Goal: Answer question/provide support

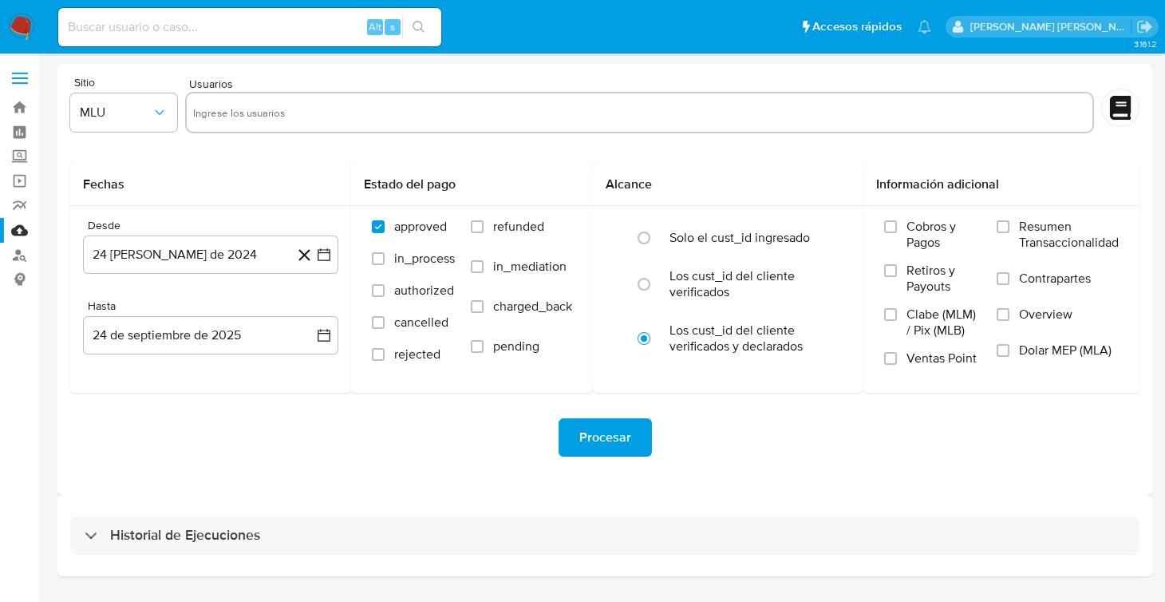
click at [14, 38] on img at bounding box center [21, 27] width 27 height 27
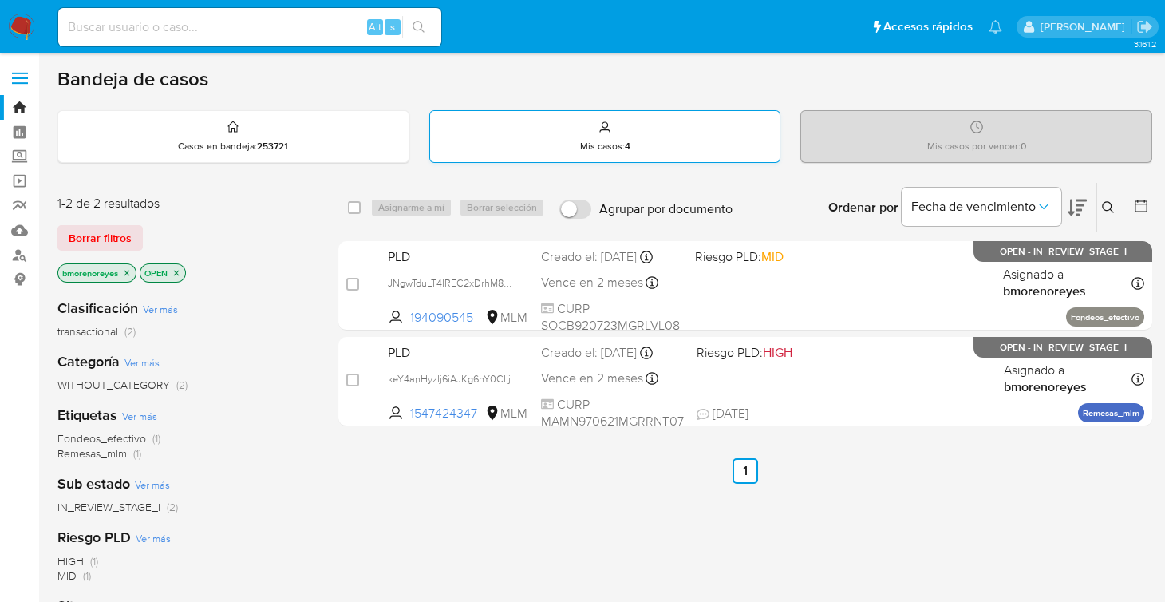
click at [537, 132] on div "Mis casos : 4" at bounding box center [605, 136] width 350 height 51
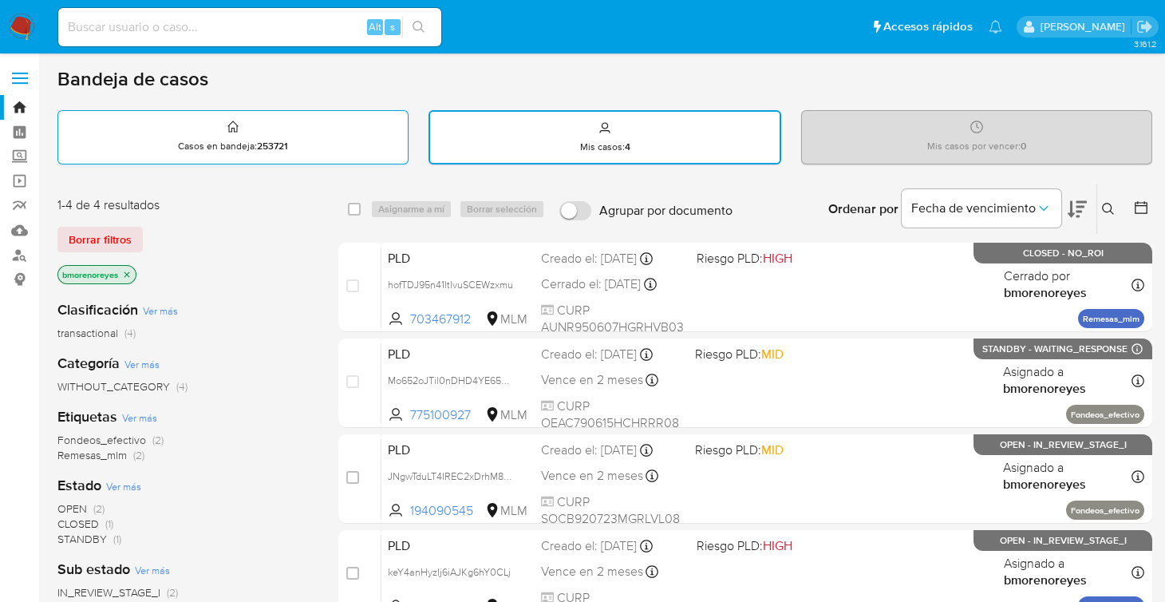
click at [238, 145] on p "Casos en bandeja : 253721" at bounding box center [233, 146] width 110 height 13
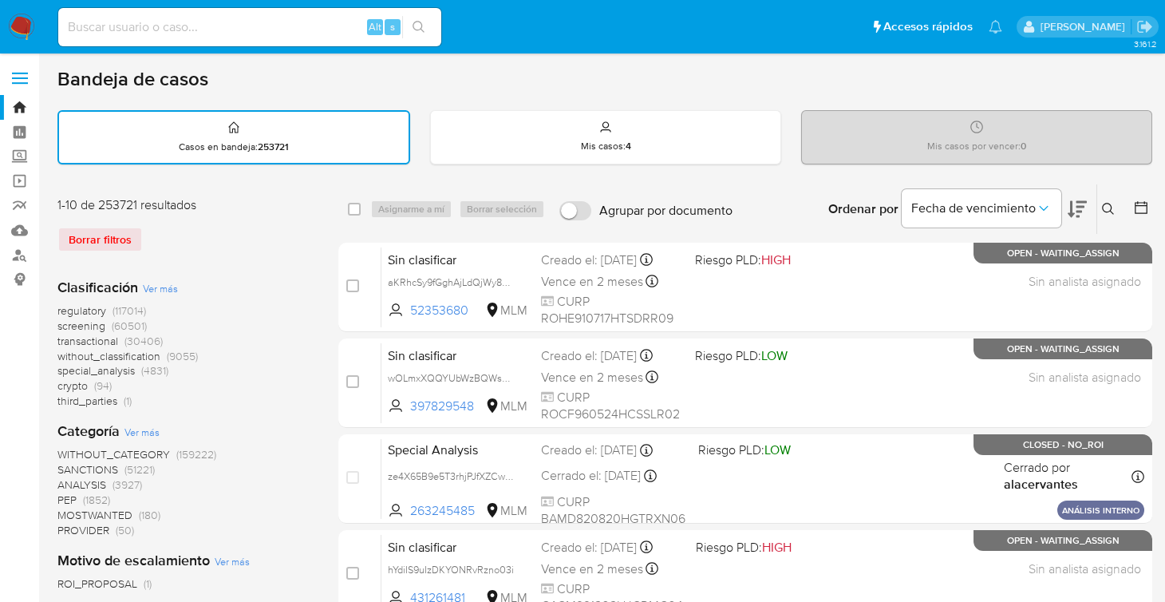
click at [1112, 208] on icon at bounding box center [1108, 209] width 13 height 13
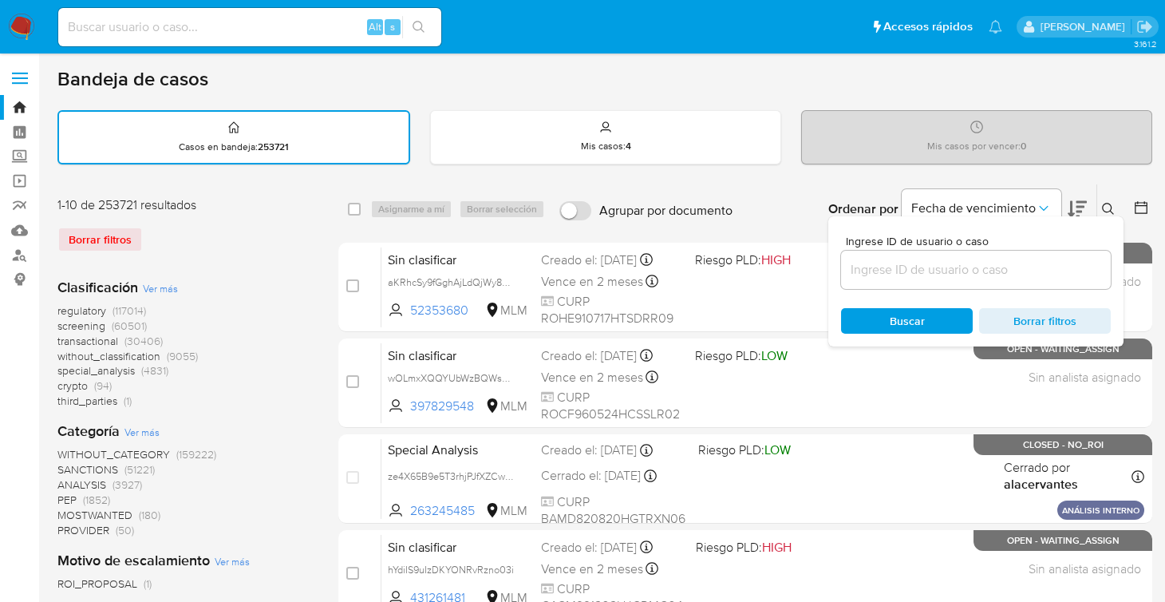
click at [893, 259] on input at bounding box center [976, 269] width 270 height 21
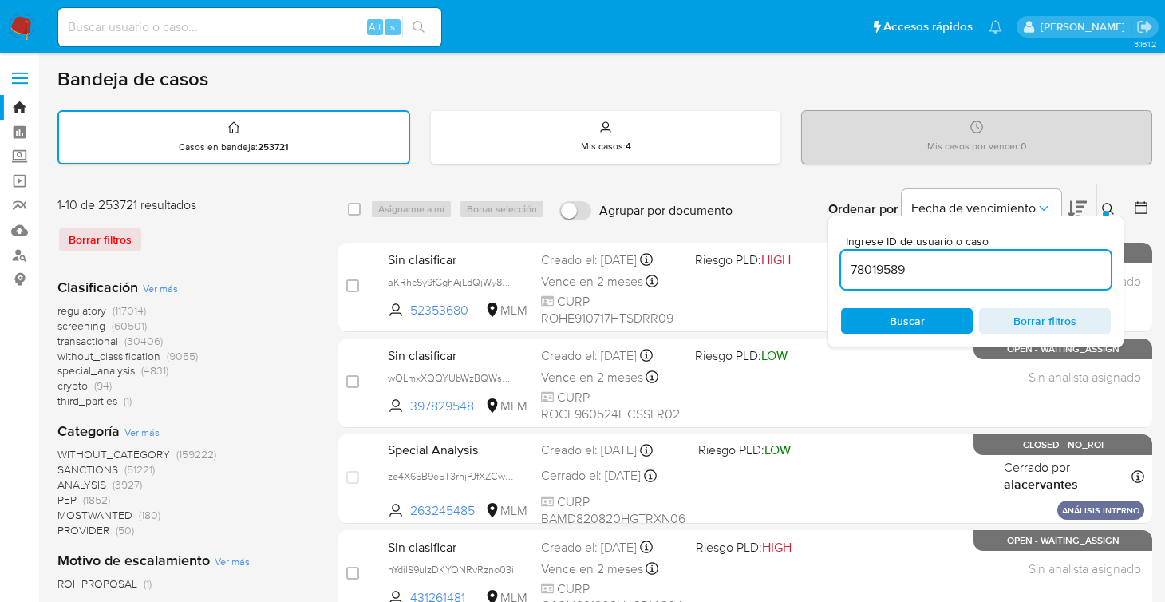
type input "78019589"
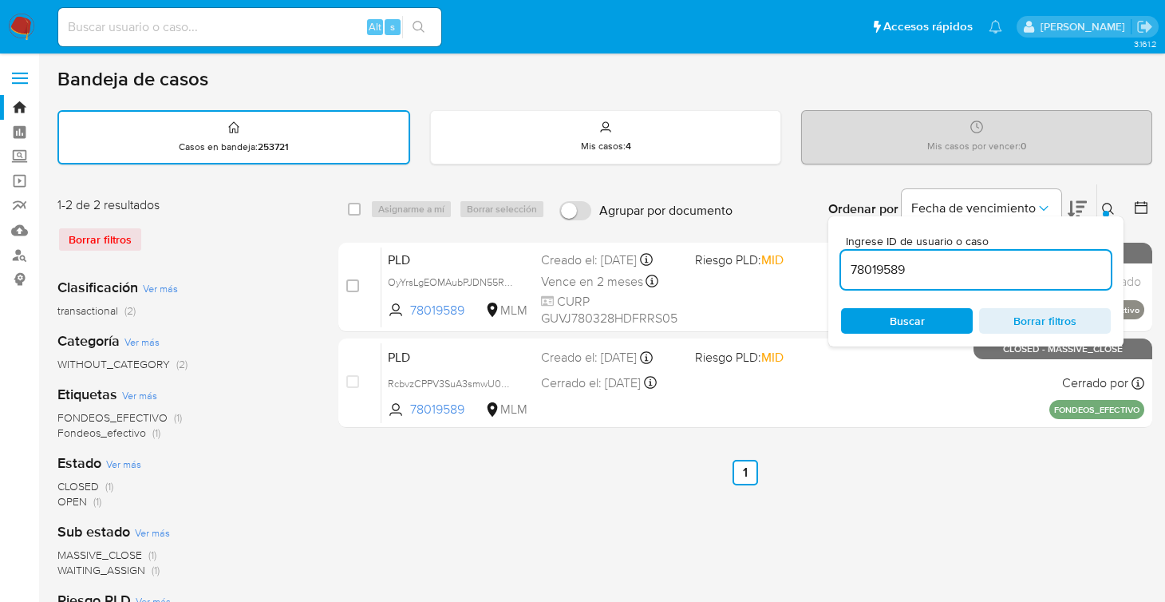
click at [887, 499] on div "select-all-cases-checkbox Asignarme a mí Borrar selección Agrupar por documento…" at bounding box center [745, 534] width 814 height 701
click at [1109, 207] on icon at bounding box center [1108, 209] width 13 height 13
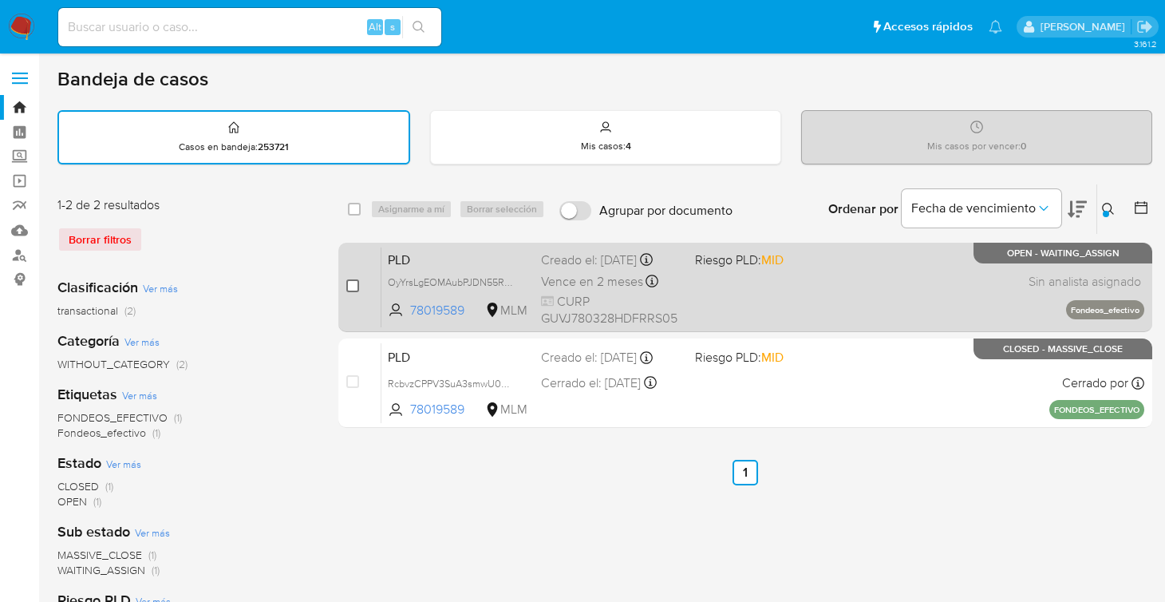
click at [348, 284] on input "checkbox" at bounding box center [352, 285] width 13 height 13
checkbox input "true"
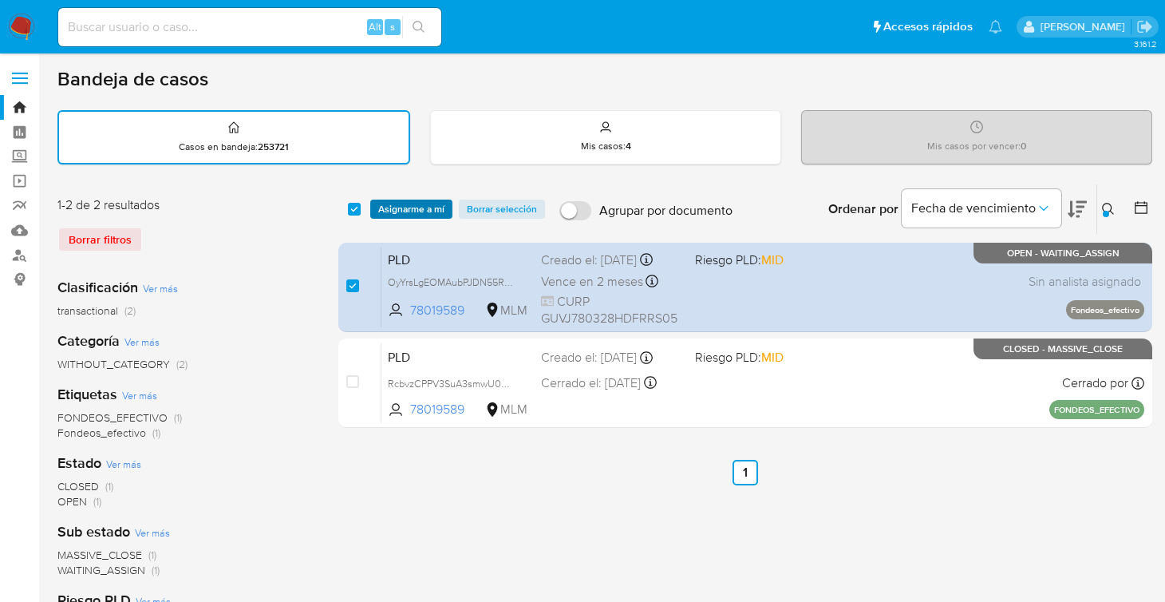
click at [391, 213] on span "Asignarme a mí" at bounding box center [411, 209] width 66 height 16
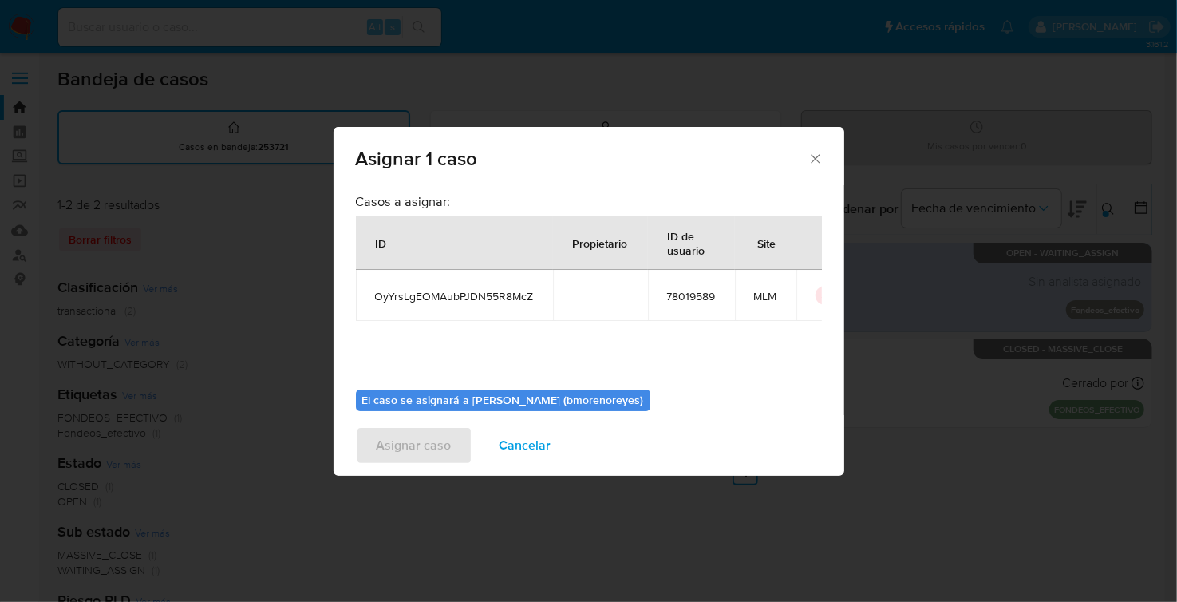
click at [446, 299] on span "OyYrsLgEOMAubPJDN55R8McZ" at bounding box center [454, 296] width 159 height 14
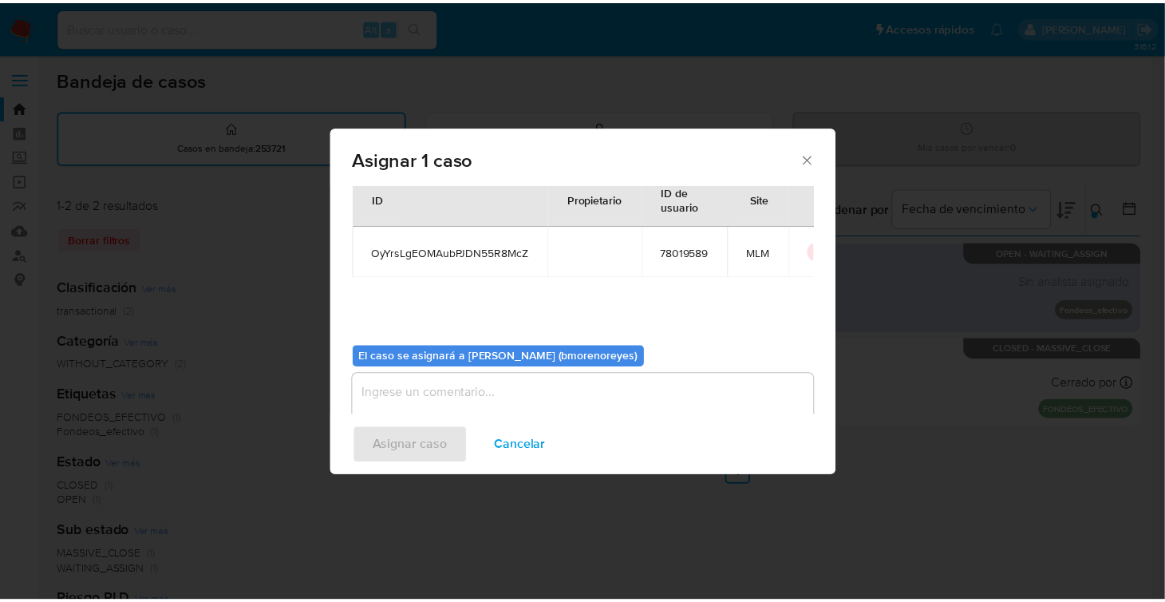
scroll to position [81, 0]
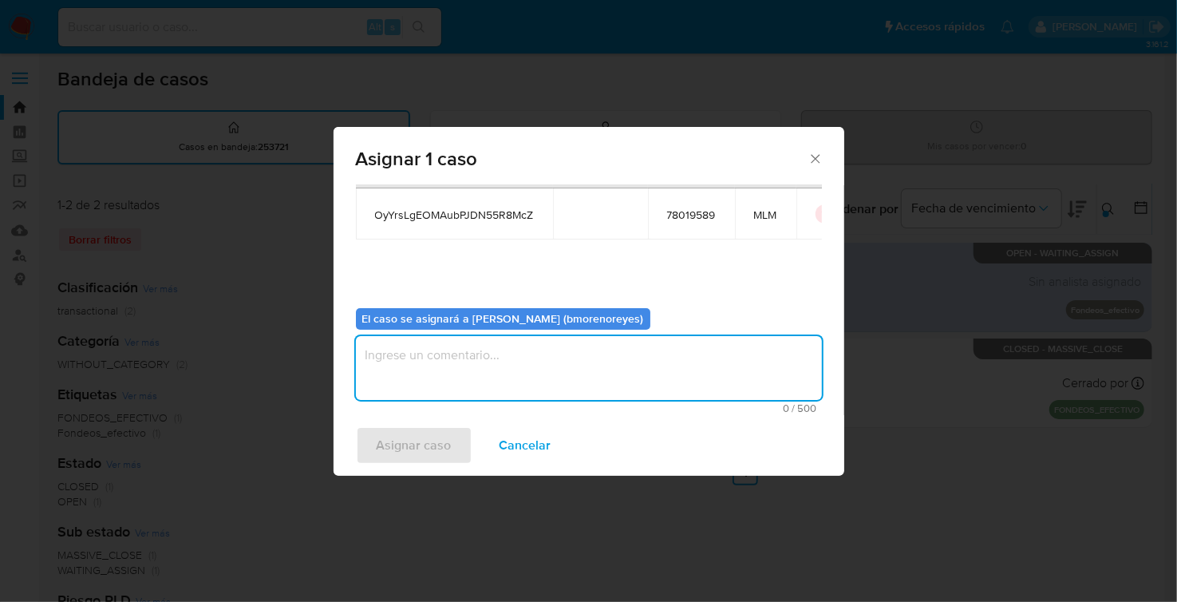
click at [469, 361] on textarea "assign-modal" at bounding box center [589, 368] width 466 height 64
type textarea "BMMR"
click at [426, 439] on span "Asignar caso" at bounding box center [414, 445] width 75 height 35
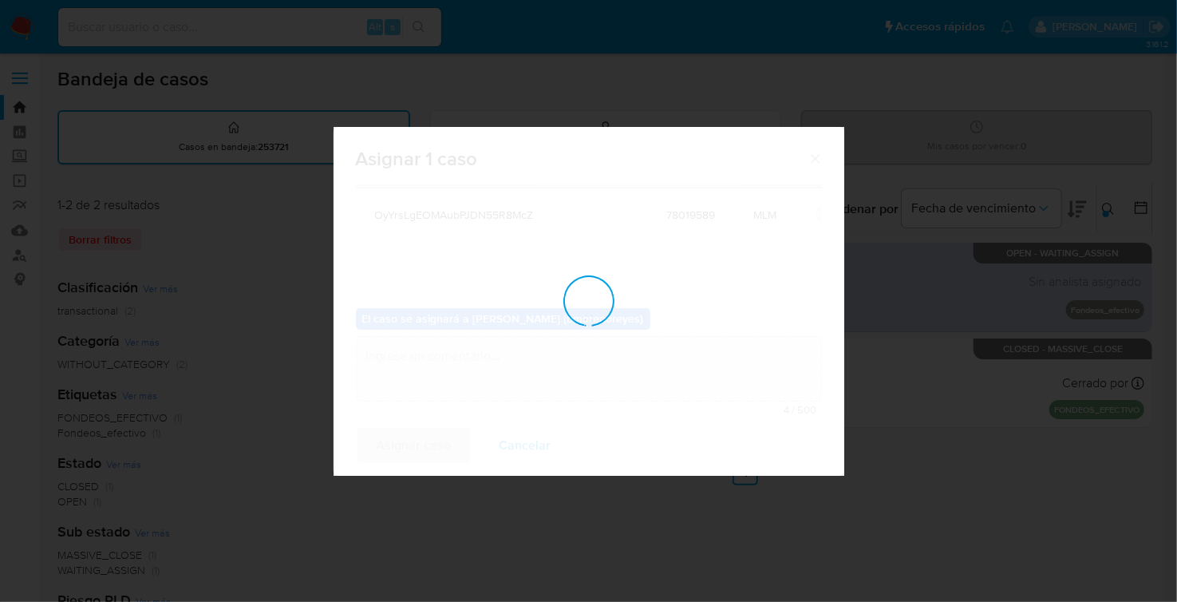
checkbox input "false"
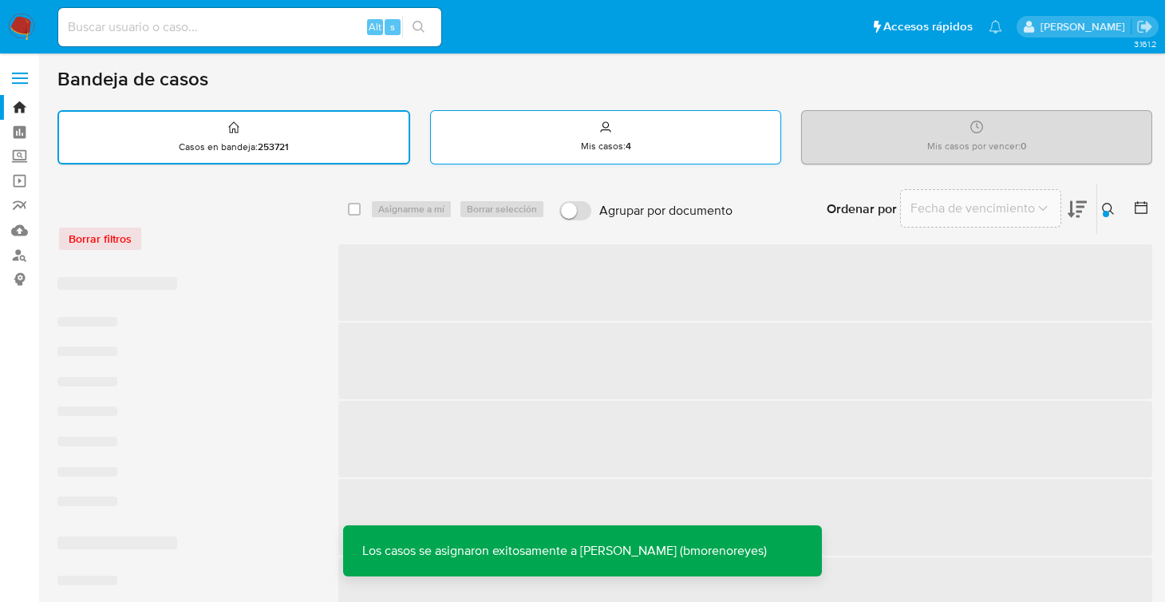
click at [622, 140] on p "Mis casos : 4" at bounding box center [606, 146] width 50 height 13
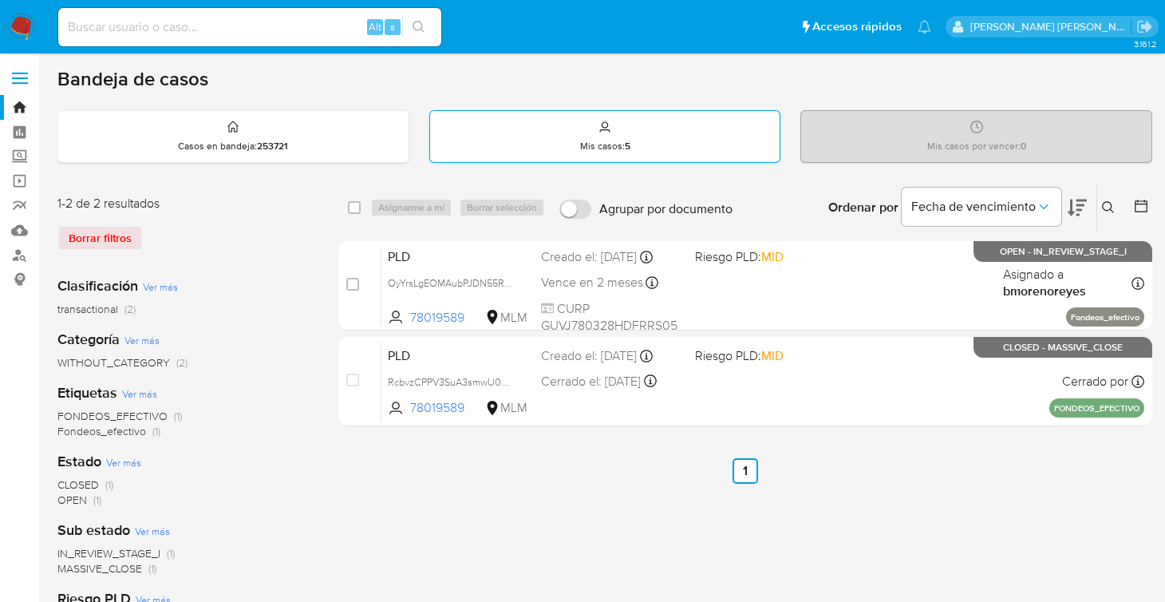
click at [652, 128] on div "Mis casos : 5" at bounding box center [605, 136] width 350 height 51
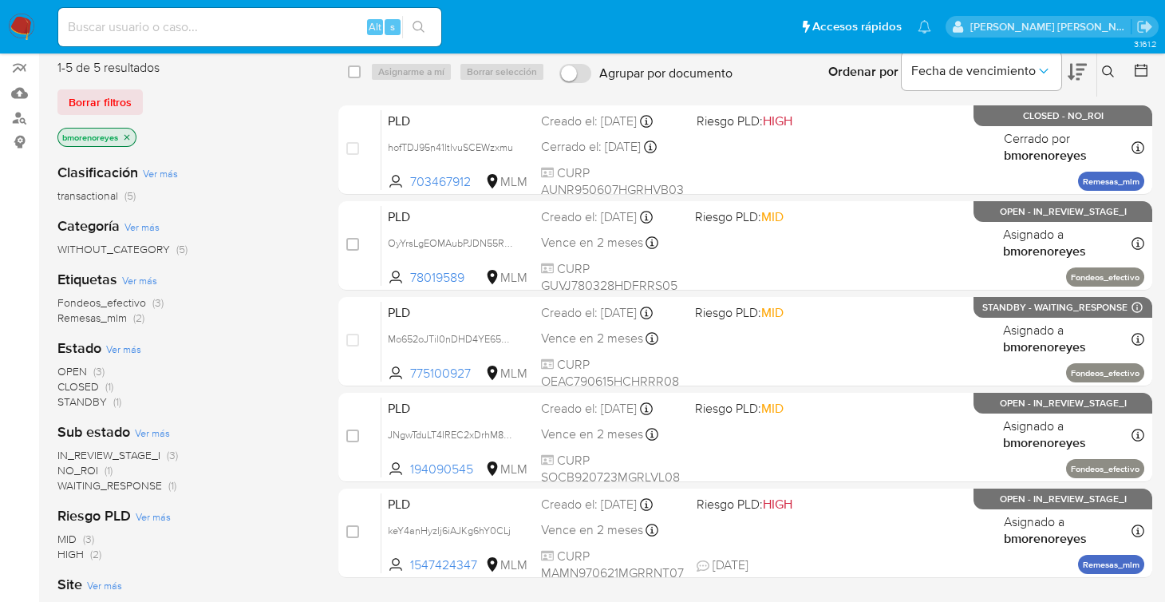
scroll to position [159, 0]
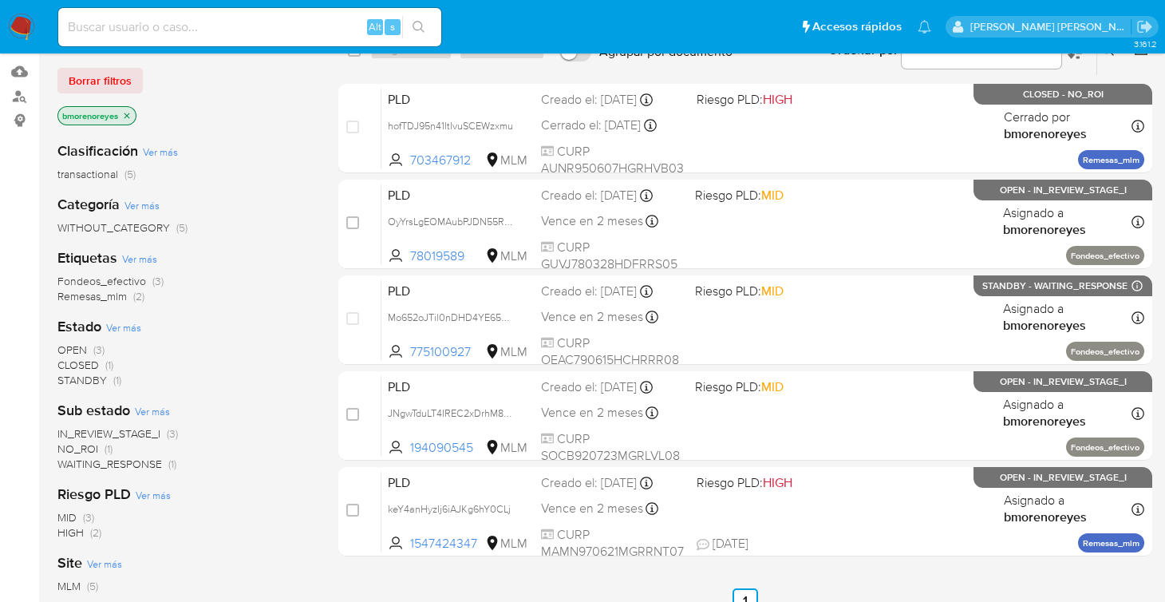
click at [57, 347] on span "OPEN" at bounding box center [72, 350] width 30 height 16
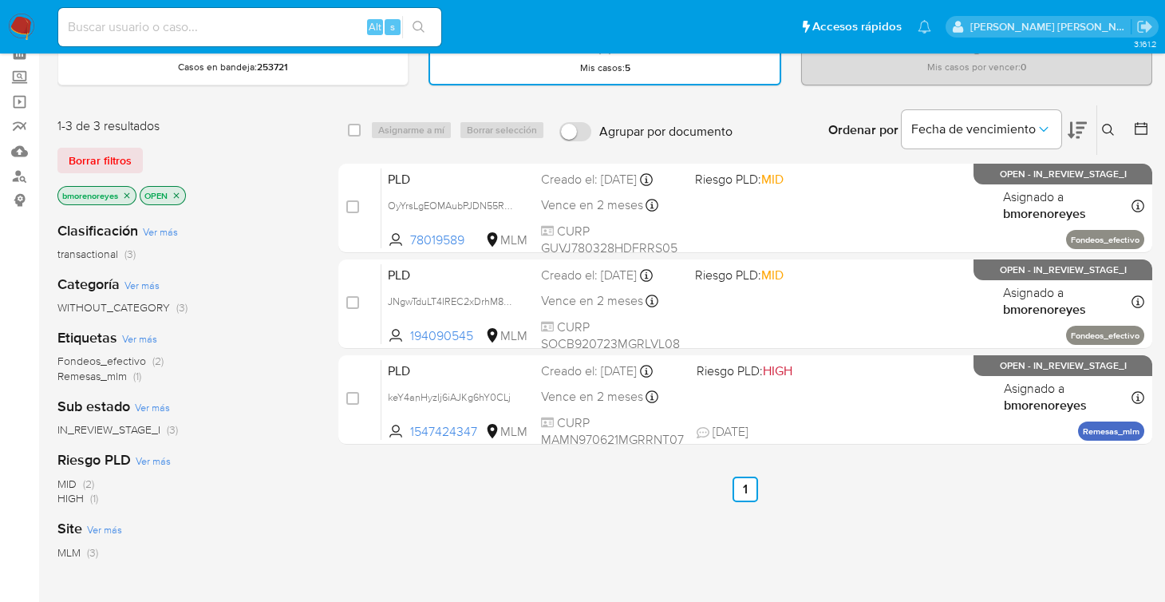
scroll to position [159, 0]
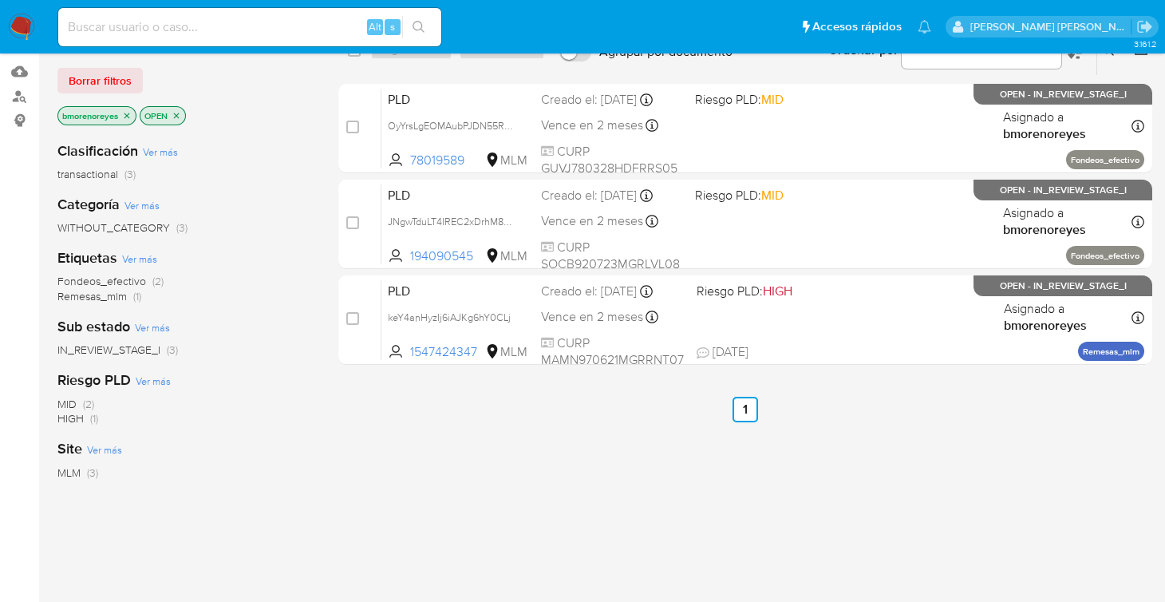
click at [128, 345] on span "IN_REVIEW_STAGE_I" at bounding box center [108, 350] width 103 height 16
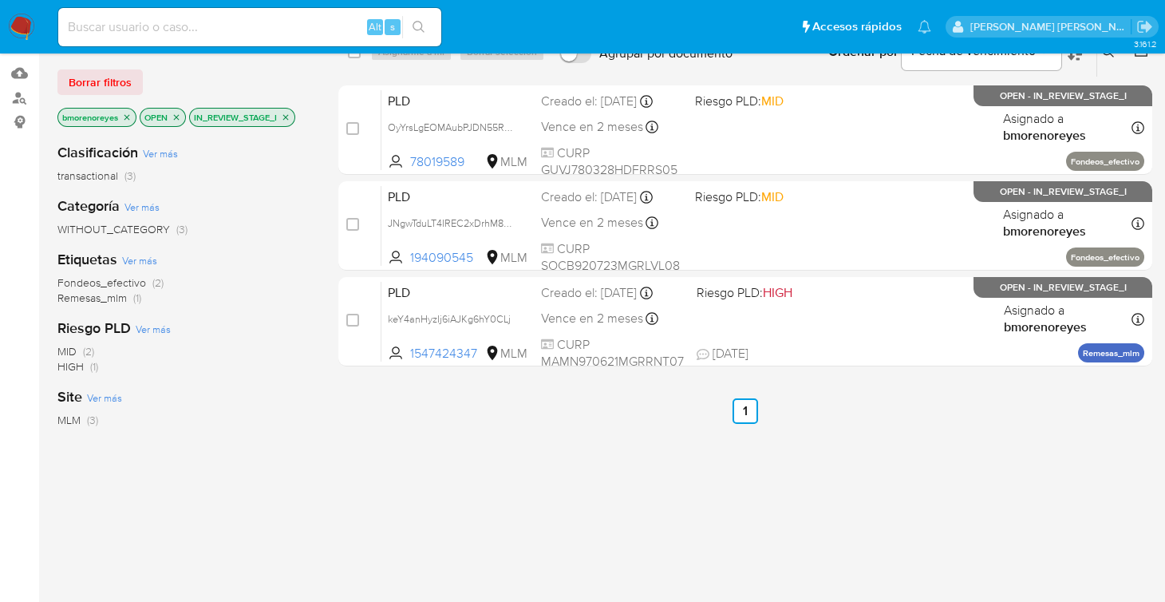
scroll to position [159, 0]
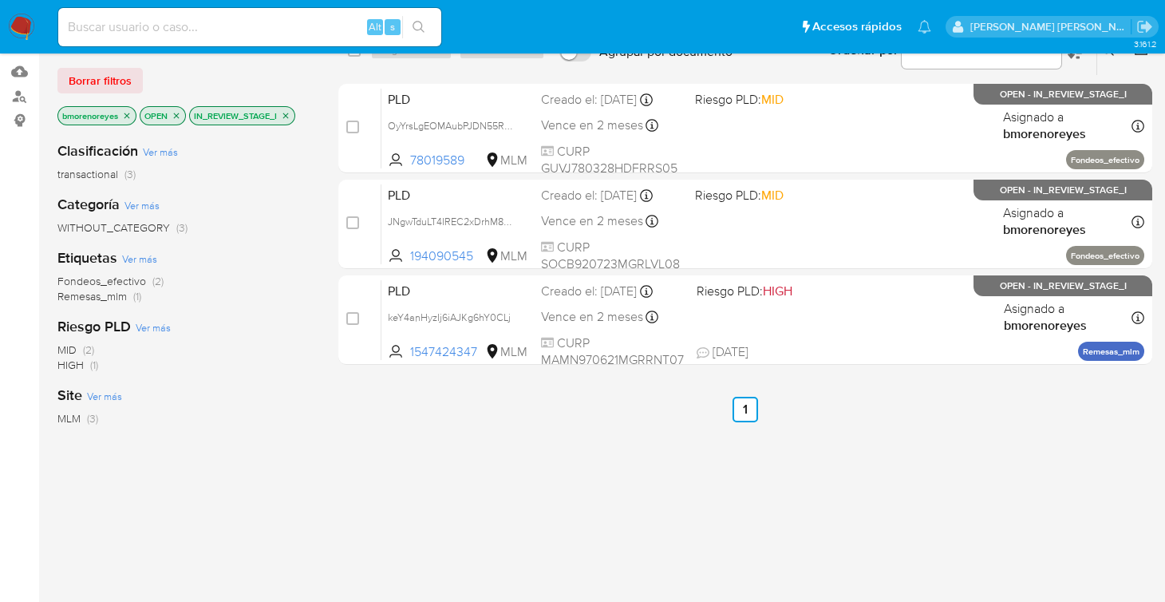
click at [284, 114] on icon "close-filter" at bounding box center [286, 116] width 10 height 10
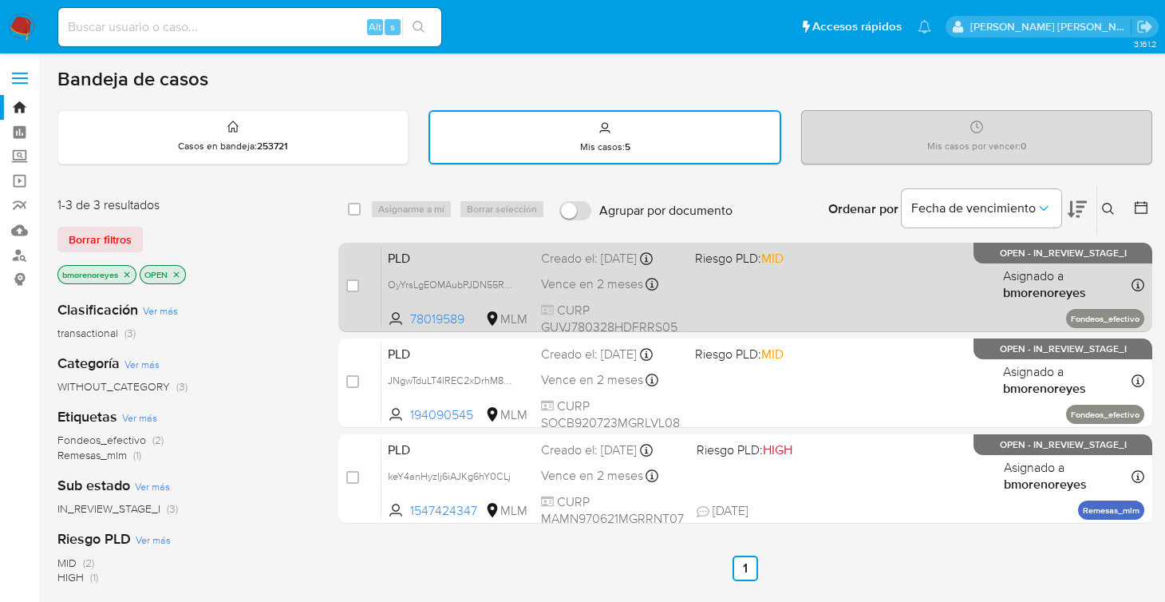
click at [484, 255] on span "PLD" at bounding box center [458, 257] width 140 height 21
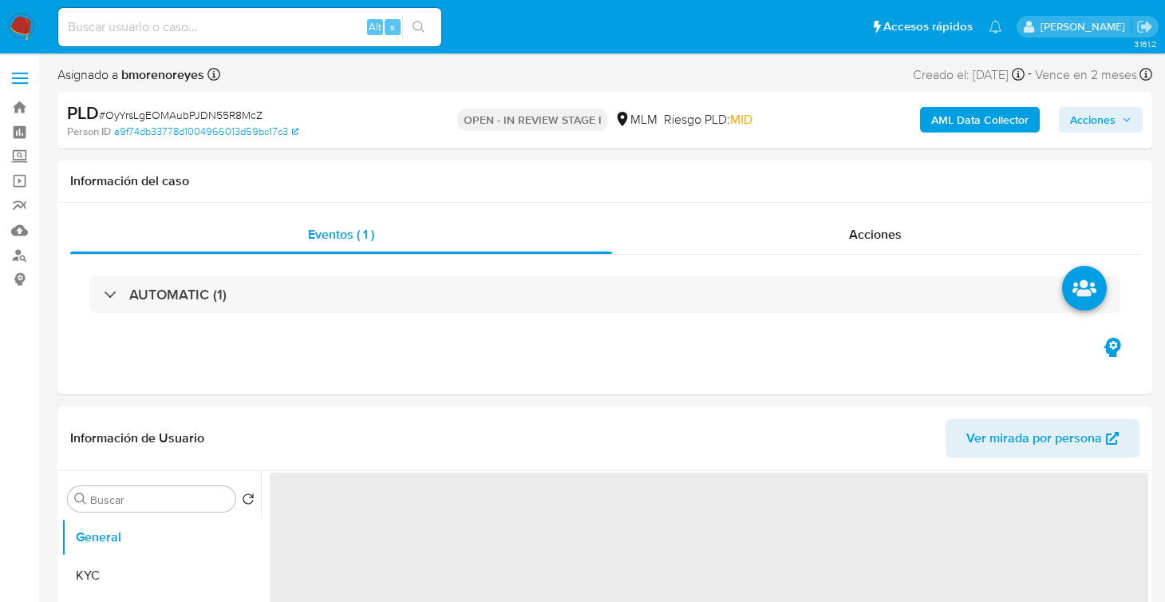
select select "10"
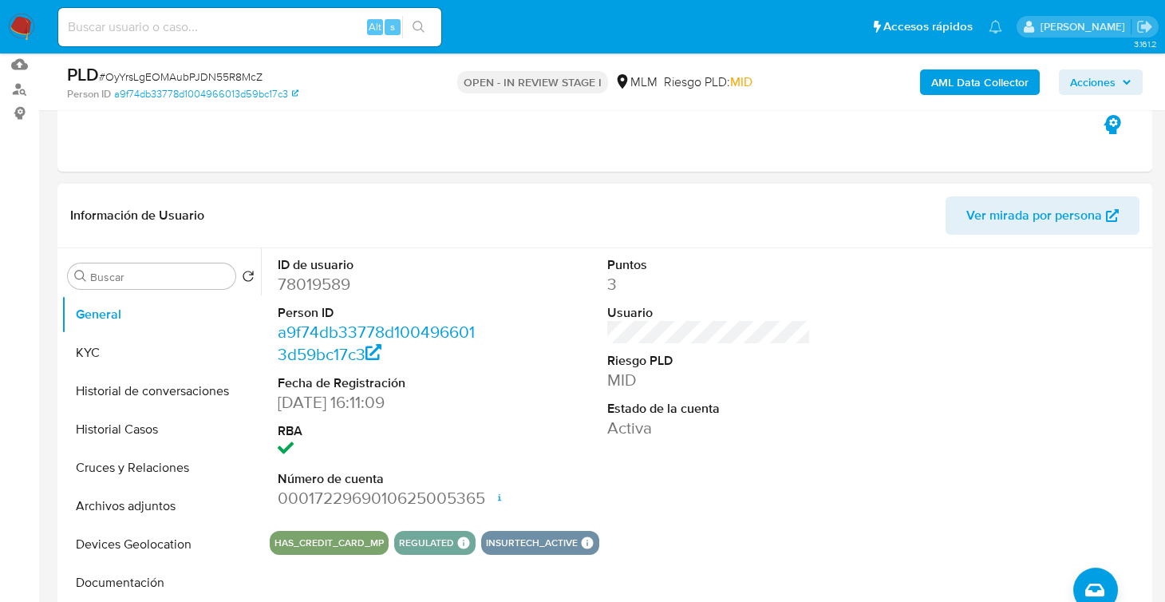
scroll to position [239, 0]
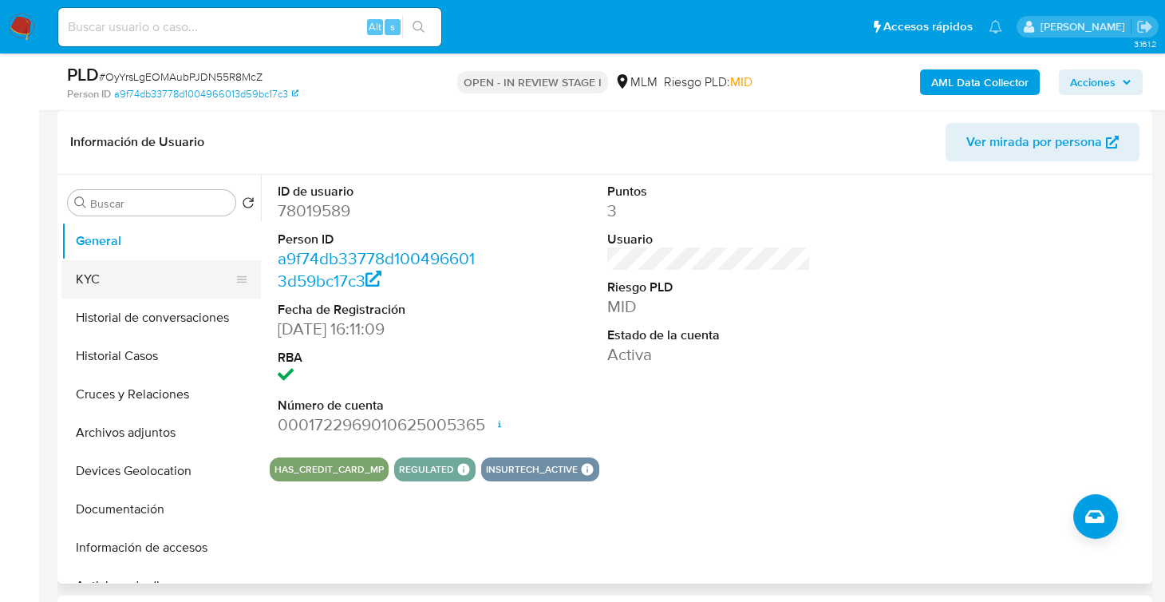
click at [104, 284] on button "KYC" at bounding box center [154, 279] width 187 height 38
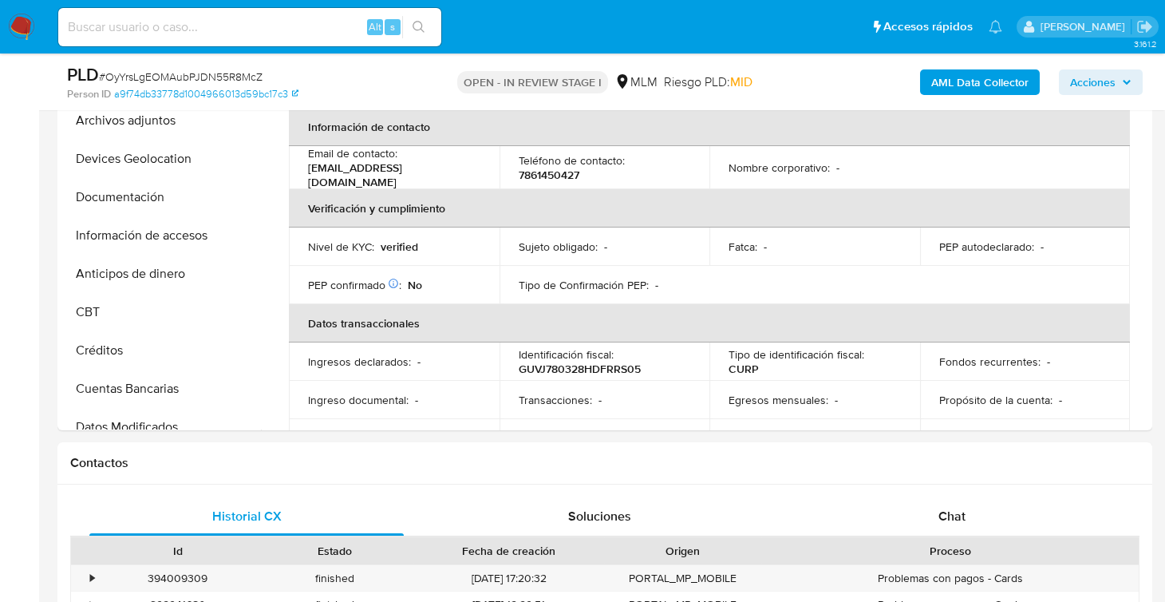
scroll to position [231, 0]
drag, startPoint x: 408, startPoint y: 164, endPoint x: 294, endPoint y: 167, distance: 114.2
click at [294, 167] on td "Email de contacto : almaluisagr@gmail.com" at bounding box center [394, 165] width 211 height 43
click at [535, 166] on p "7861450427" at bounding box center [549, 173] width 61 height 14
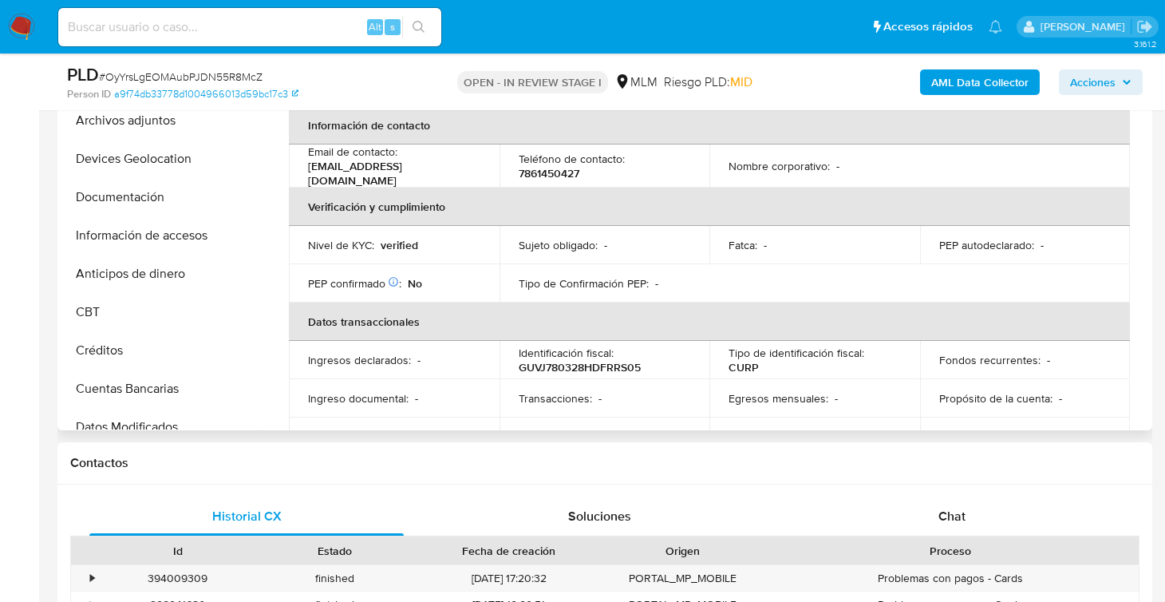
click at [1141, 178] on div "Actualizado hace 3 meses Creado: 01/06/2020 18:45:27 Actualizado: 24/06/2025 09…" at bounding box center [709, 515] width 879 height 1371
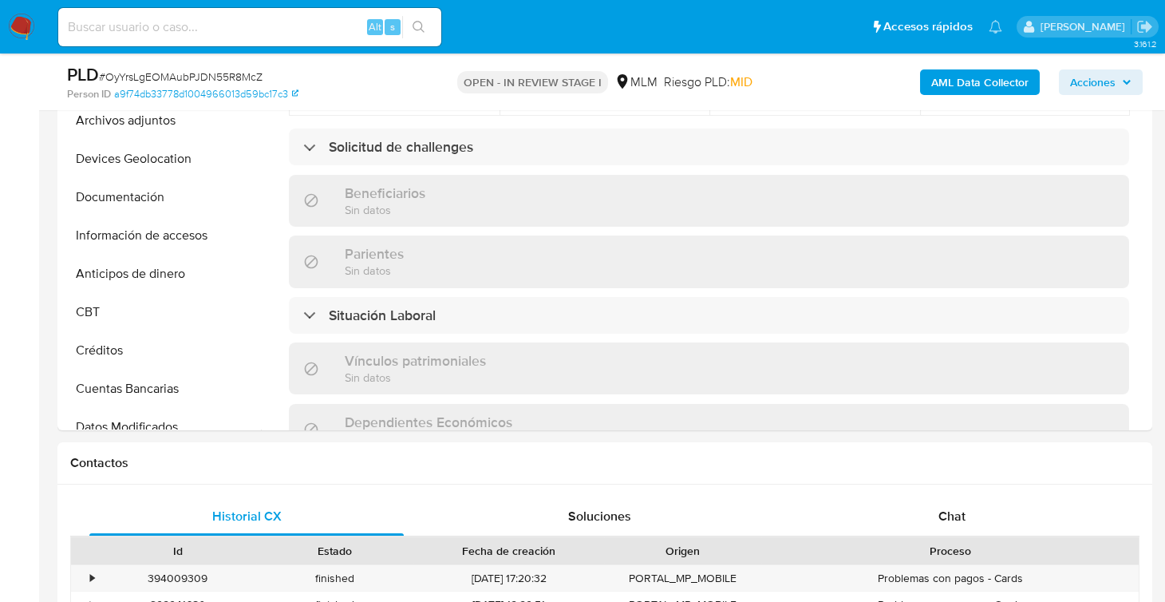
scroll to position [573, 0]
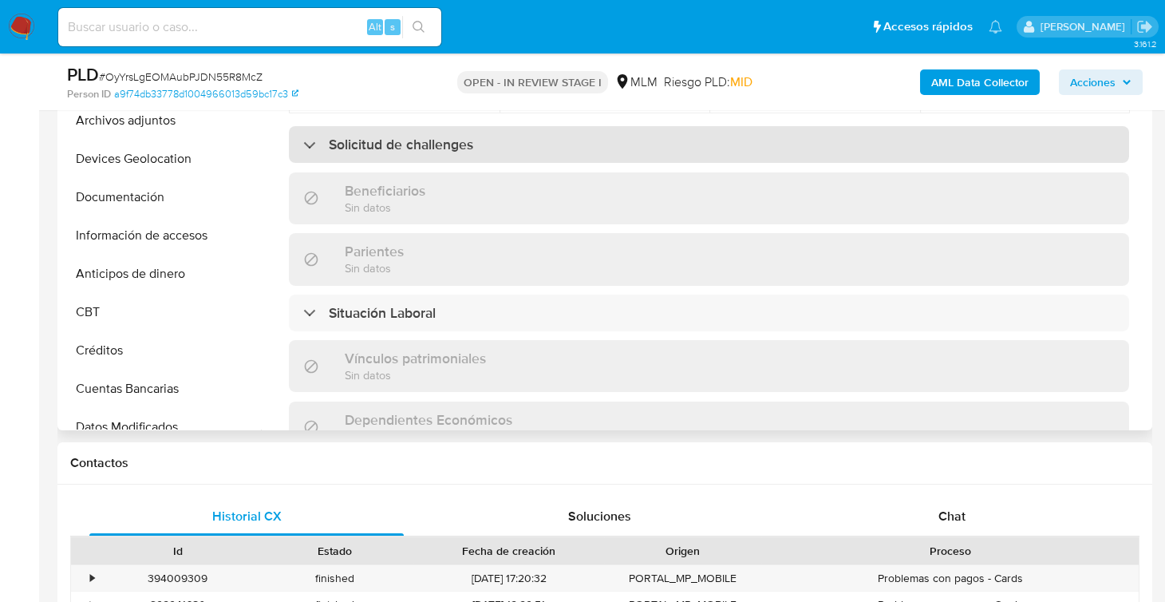
click at [574, 138] on div "Solicitud de challenges" at bounding box center [709, 144] width 840 height 37
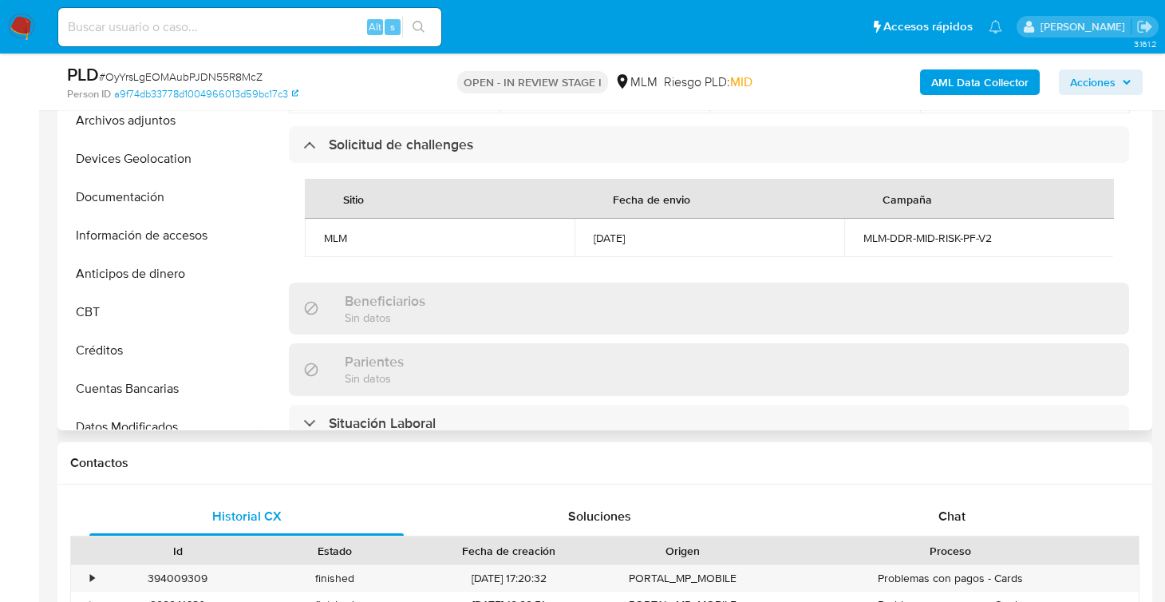
scroll to position [0, 1]
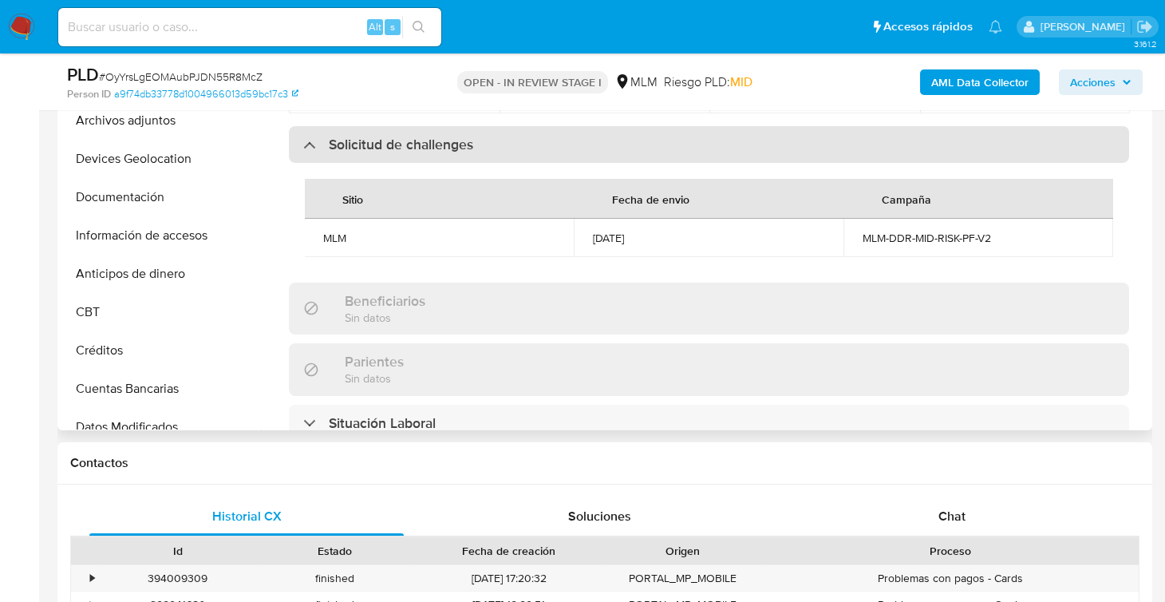
click at [300, 136] on div "Solicitud de challenges" at bounding box center [709, 144] width 840 height 37
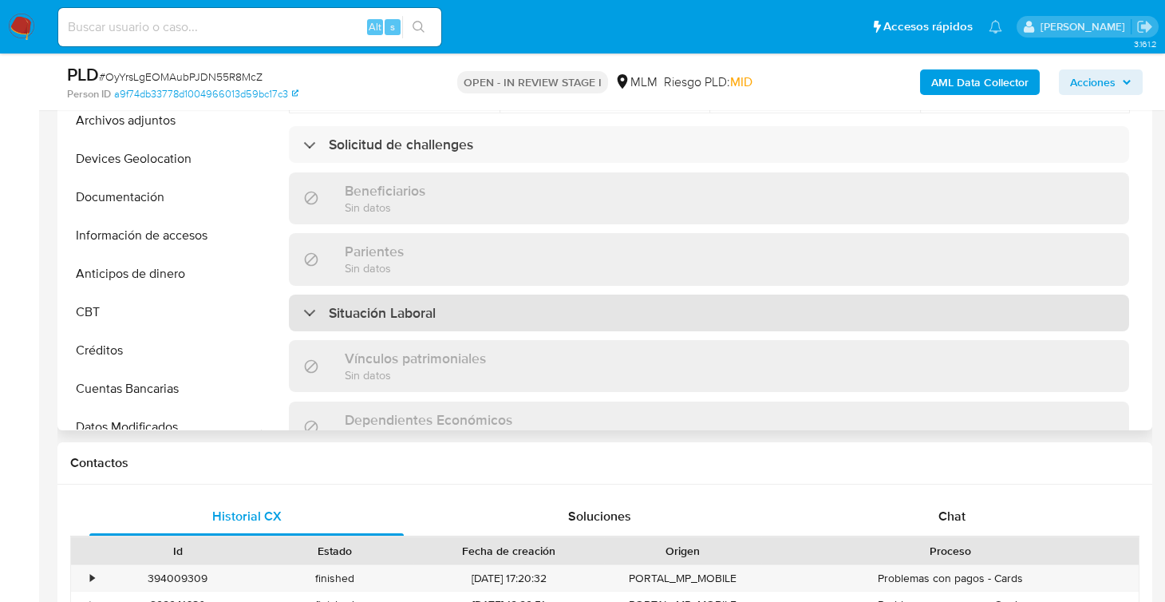
click at [323, 304] on div "Situación Laboral" at bounding box center [369, 313] width 132 height 18
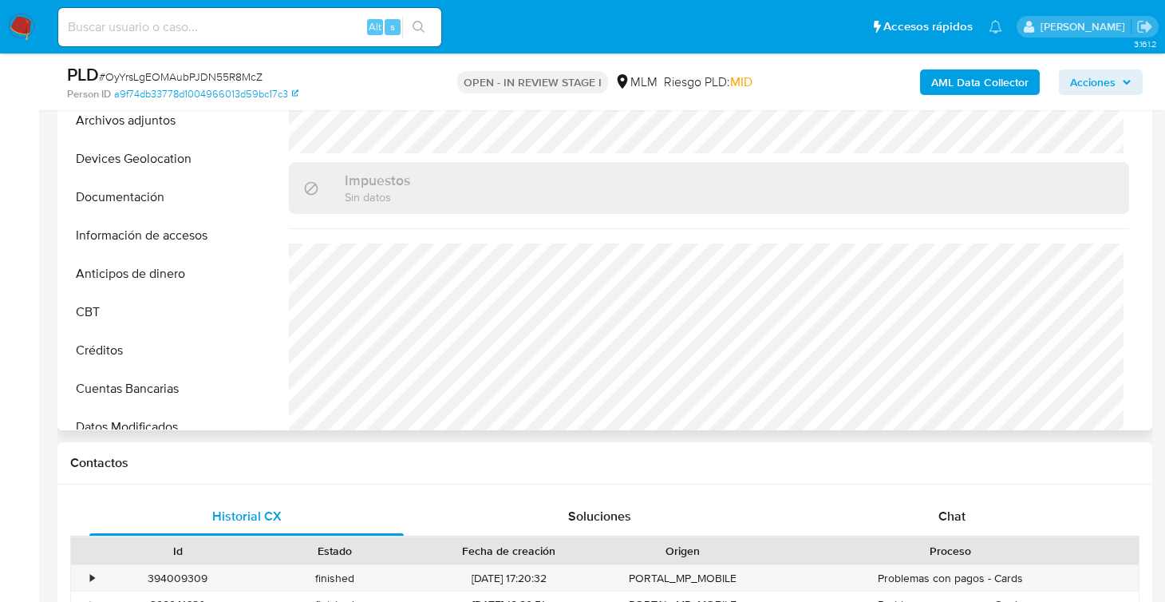
scroll to position [1222, 0]
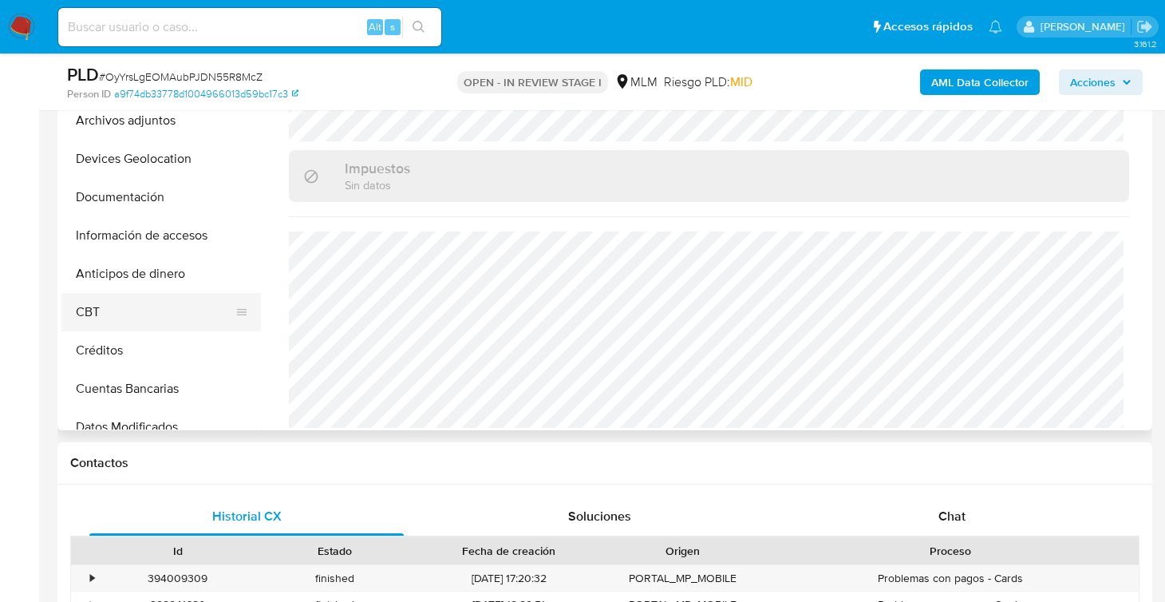
click at [150, 306] on button "CBT" at bounding box center [154, 312] width 187 height 38
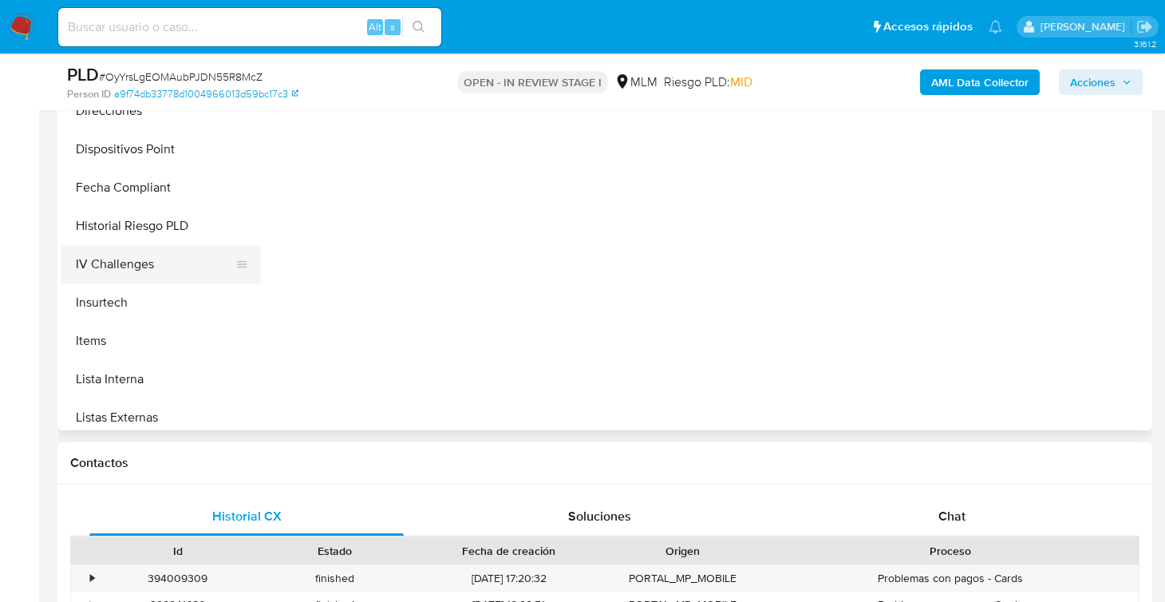
scroll to position [511, 0]
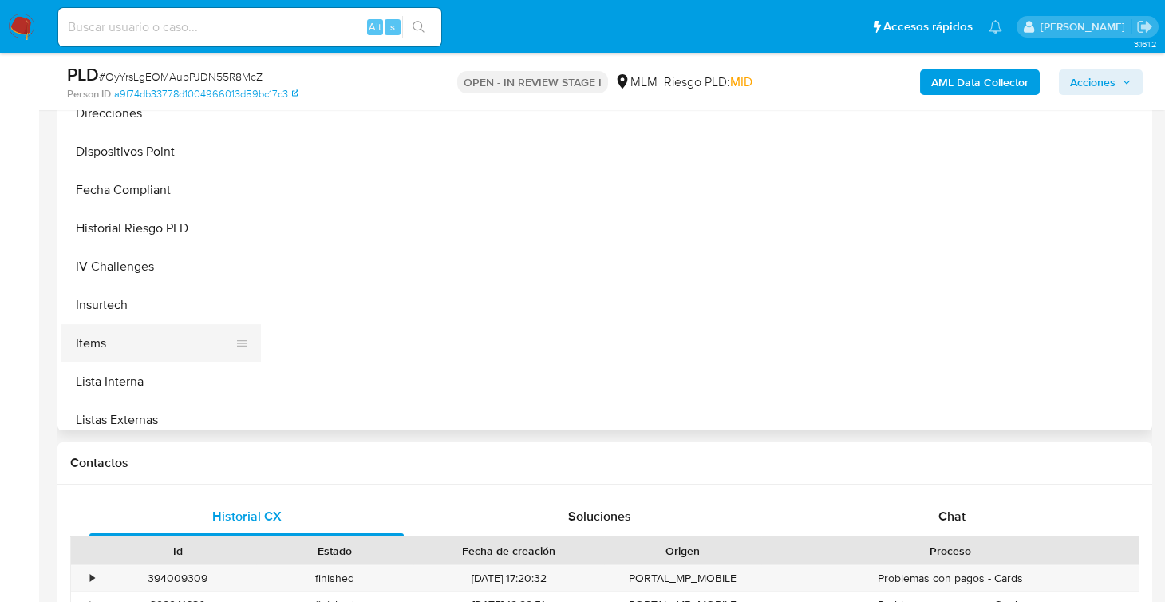
click at [97, 353] on button "Items" at bounding box center [154, 343] width 187 height 38
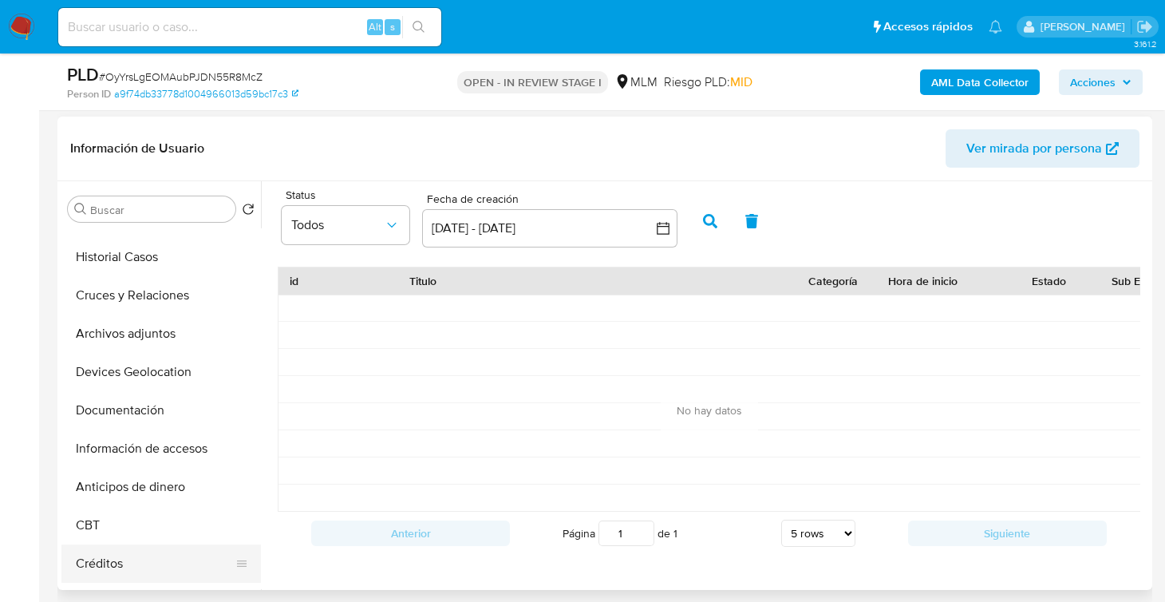
scroll to position [239, 0]
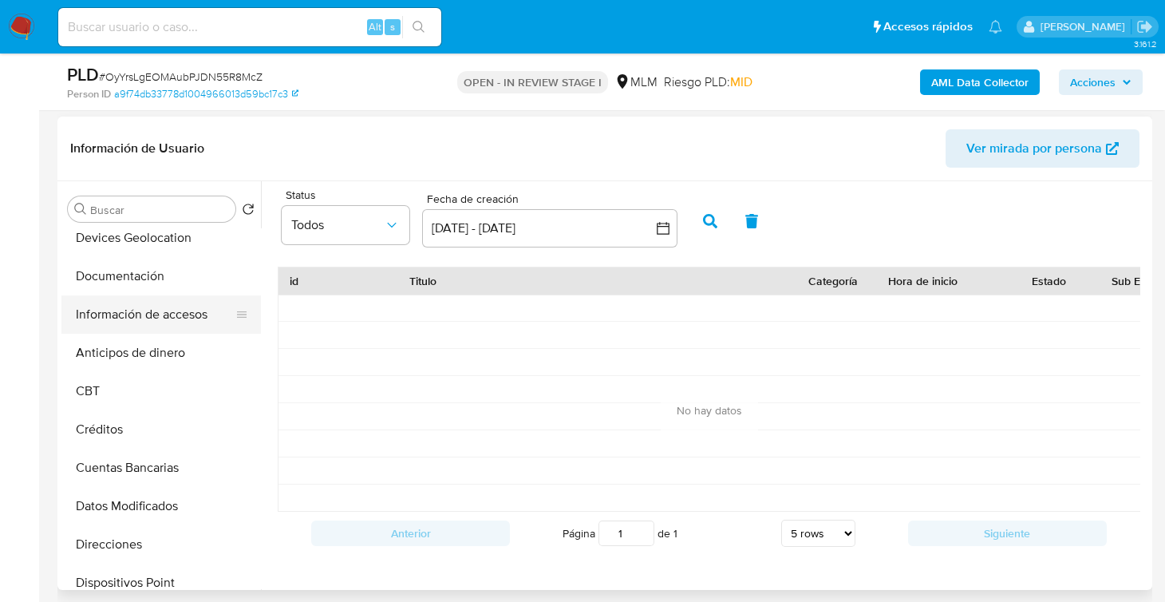
click at [126, 322] on button "Información de accesos" at bounding box center [154, 314] width 187 height 38
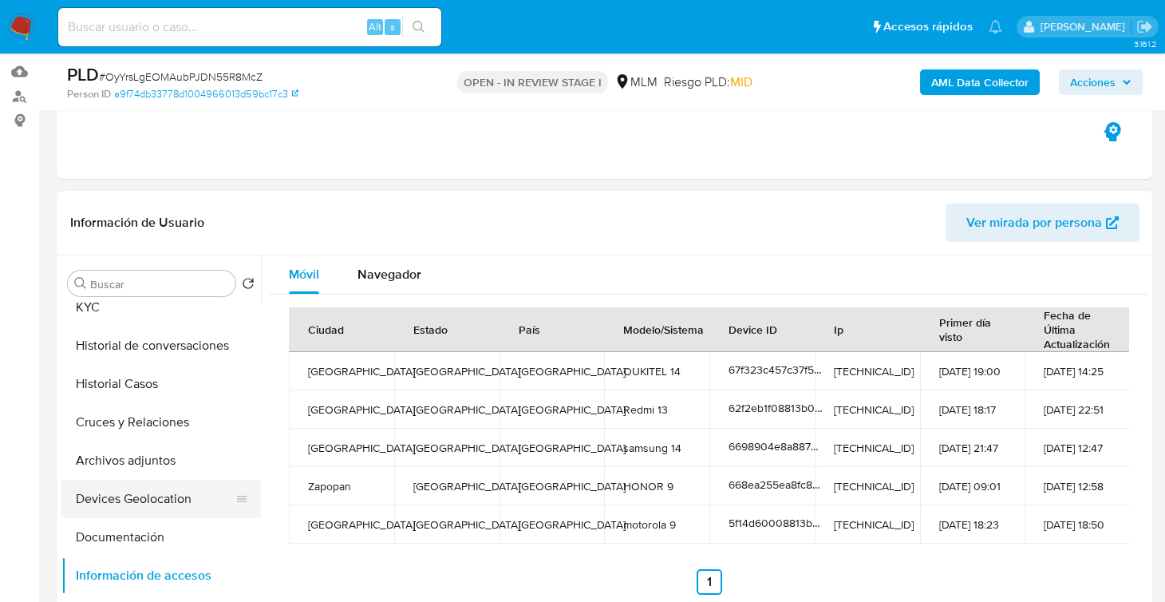
scroll to position [79, 0]
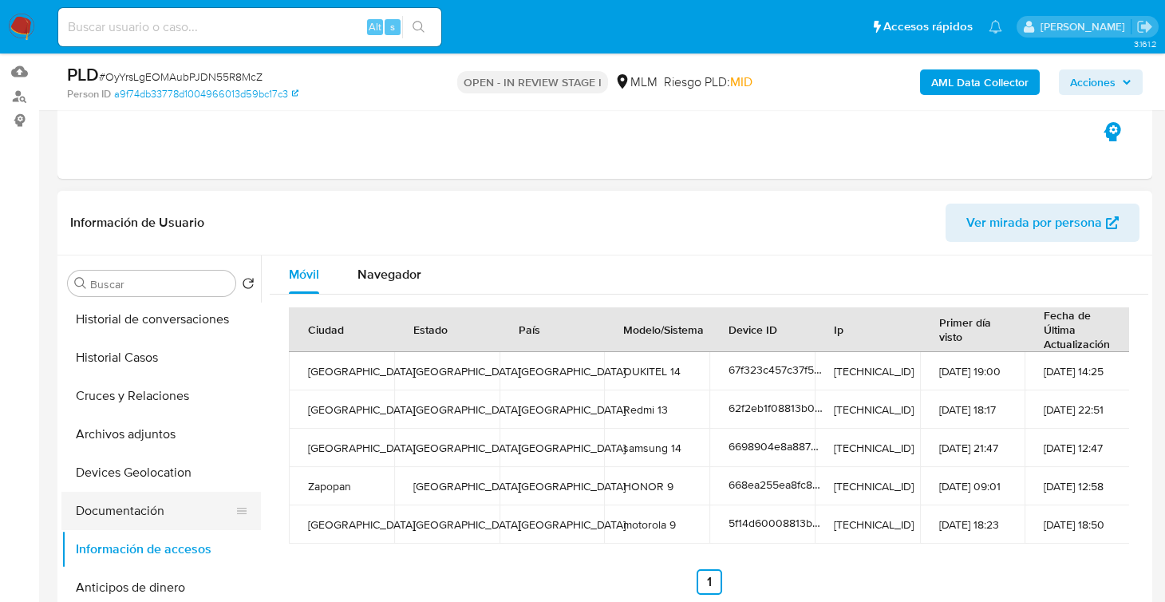
click at [122, 512] on button "Documentación" at bounding box center [154, 511] width 187 height 38
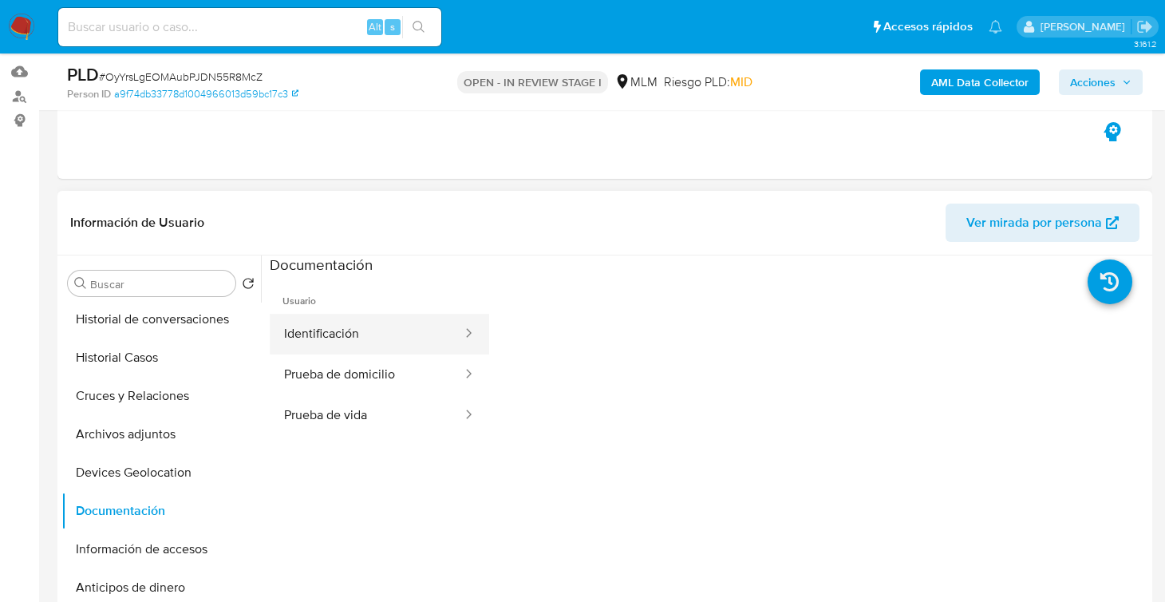
click at [369, 336] on button "Identificación" at bounding box center [367, 334] width 194 height 41
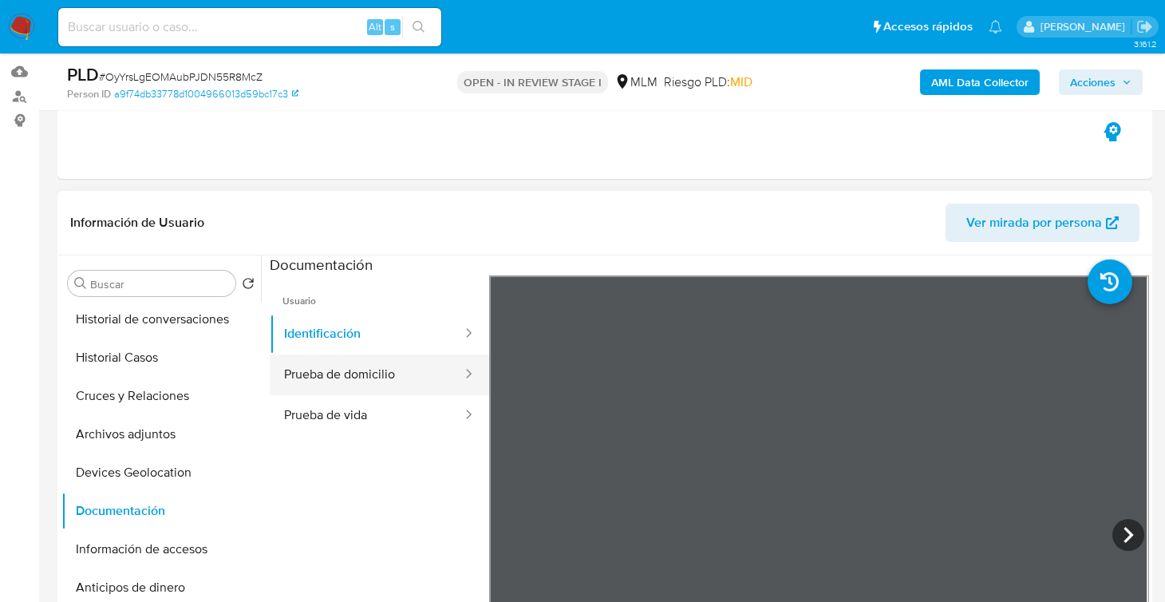
click at [377, 369] on button "Prueba de domicilio" at bounding box center [367, 374] width 194 height 41
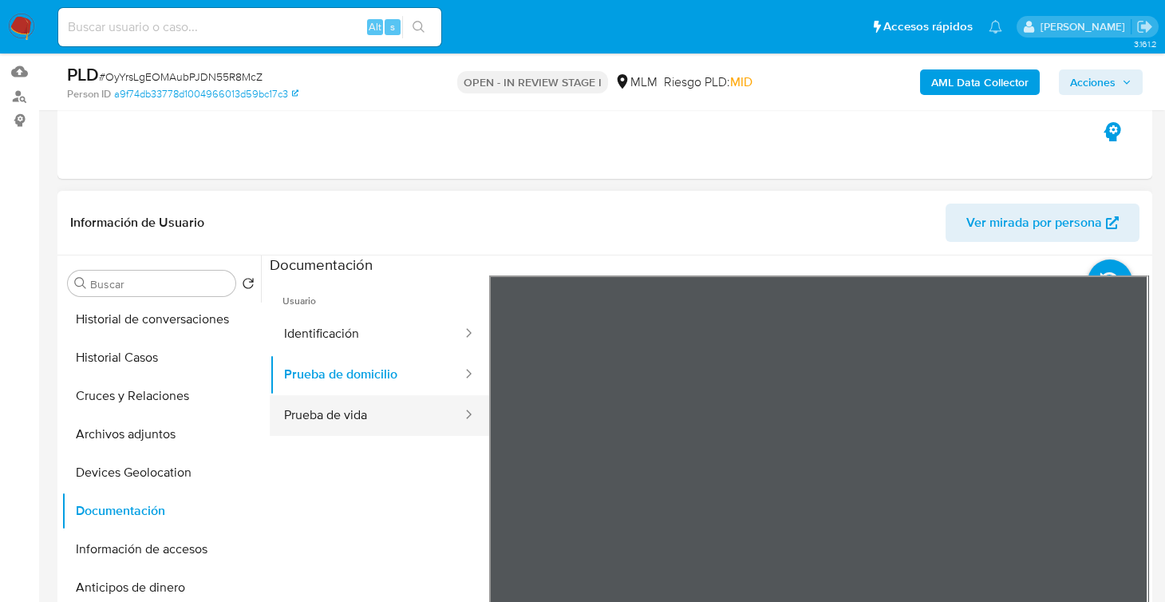
click at [322, 420] on button "Prueba de vida" at bounding box center [367, 415] width 194 height 41
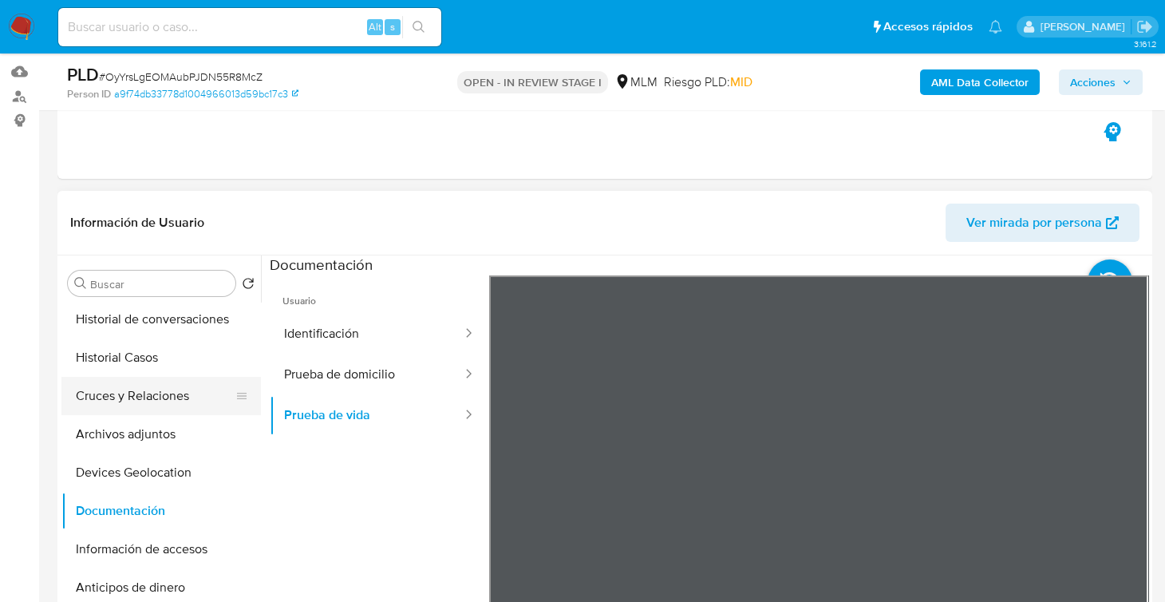
scroll to position [0, 0]
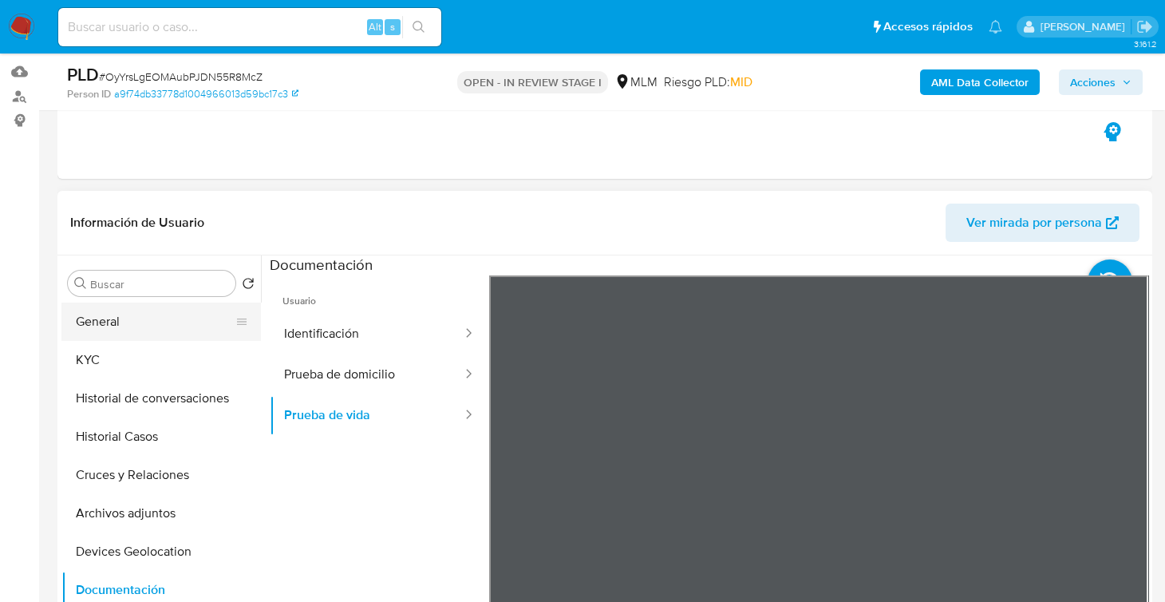
click at [124, 321] on button "General" at bounding box center [154, 321] width 187 height 38
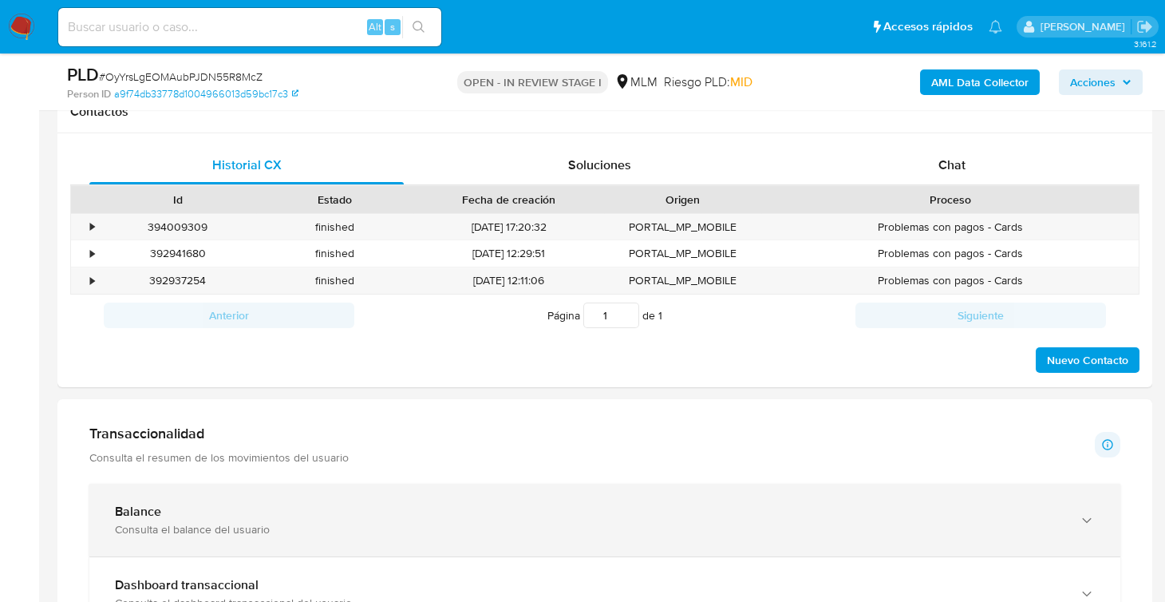
scroll to position [877, 0]
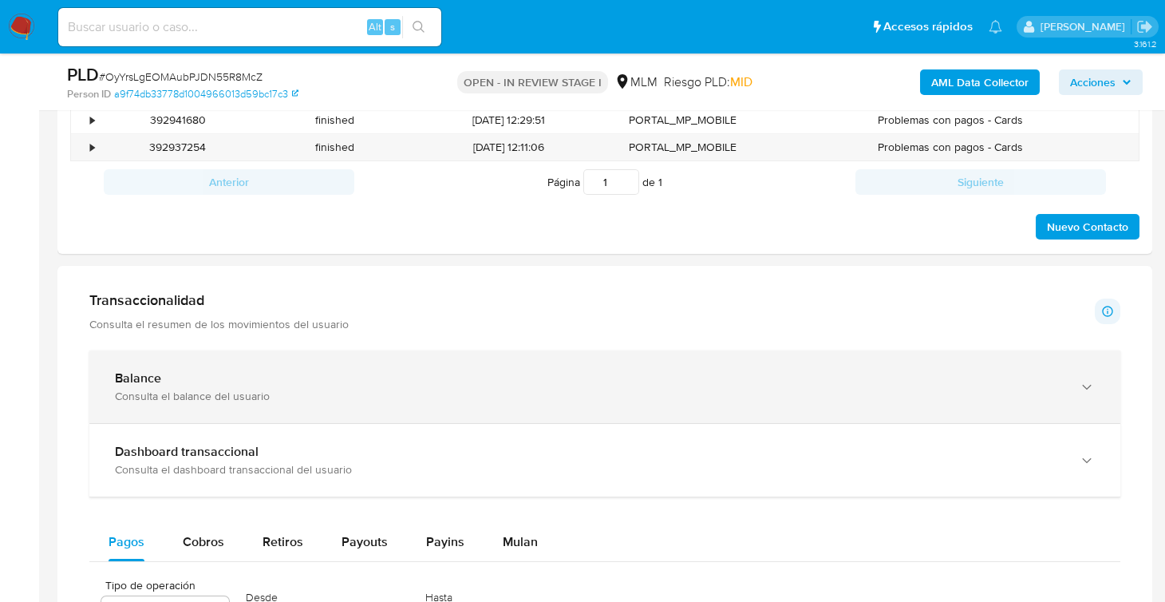
drag, startPoint x: 158, startPoint y: 379, endPoint x: 401, endPoint y: 379, distance: 243.4
click at [158, 379] on b "Balance" at bounding box center [138, 378] width 46 height 18
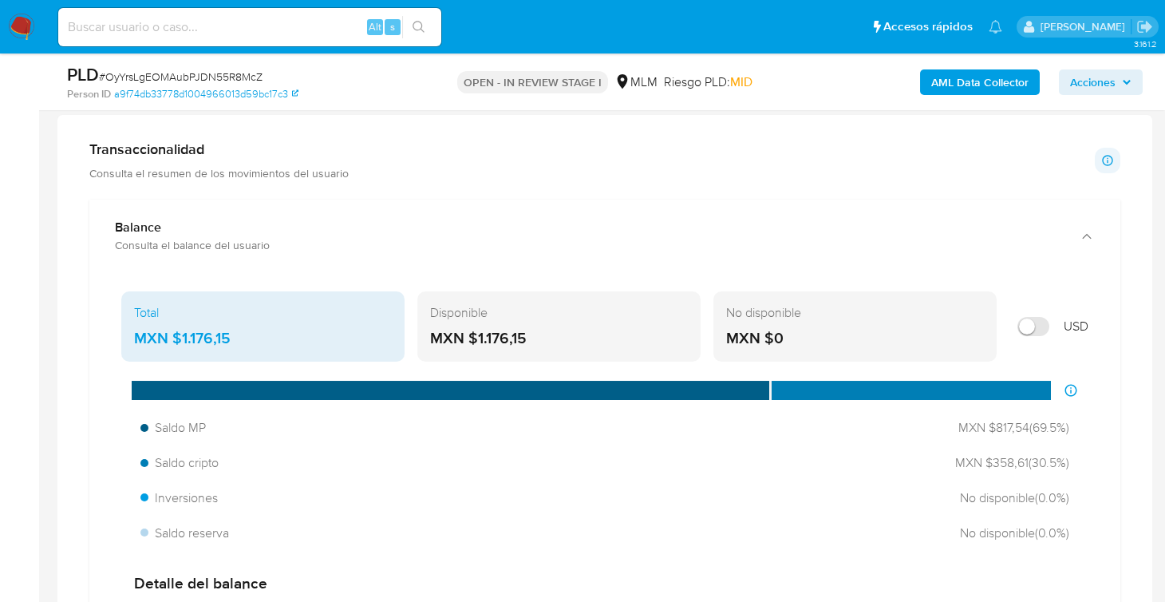
scroll to position [1117, 0]
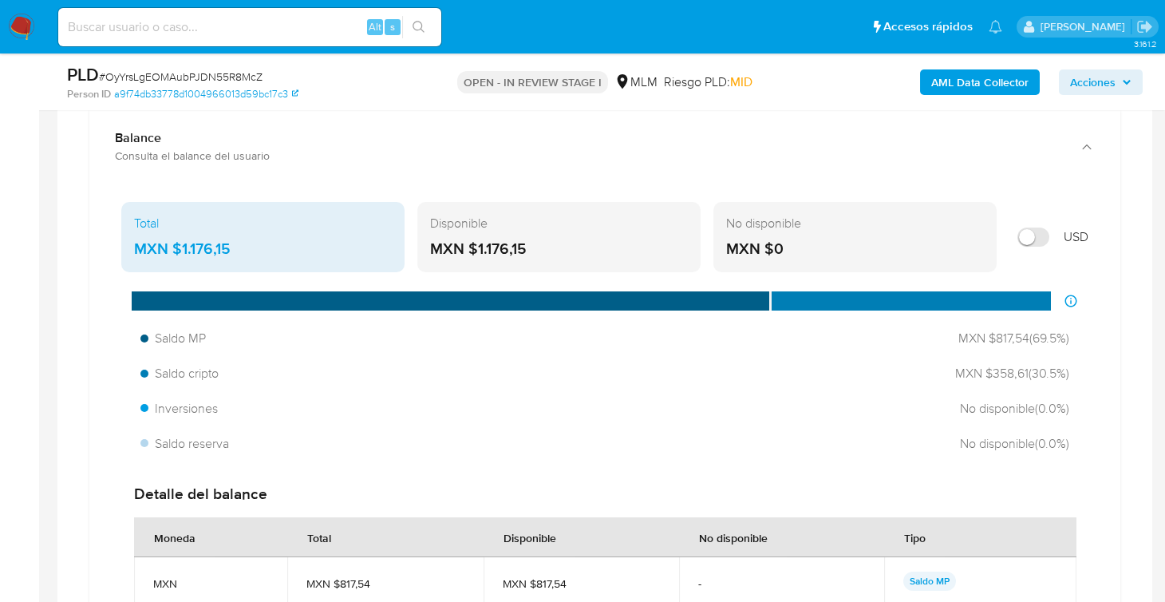
drag, startPoint x: 531, startPoint y: 239, endPoint x: 474, endPoint y: 244, distance: 56.9
click at [474, 244] on div "MXN $1.176,15" at bounding box center [559, 249] width 258 height 21
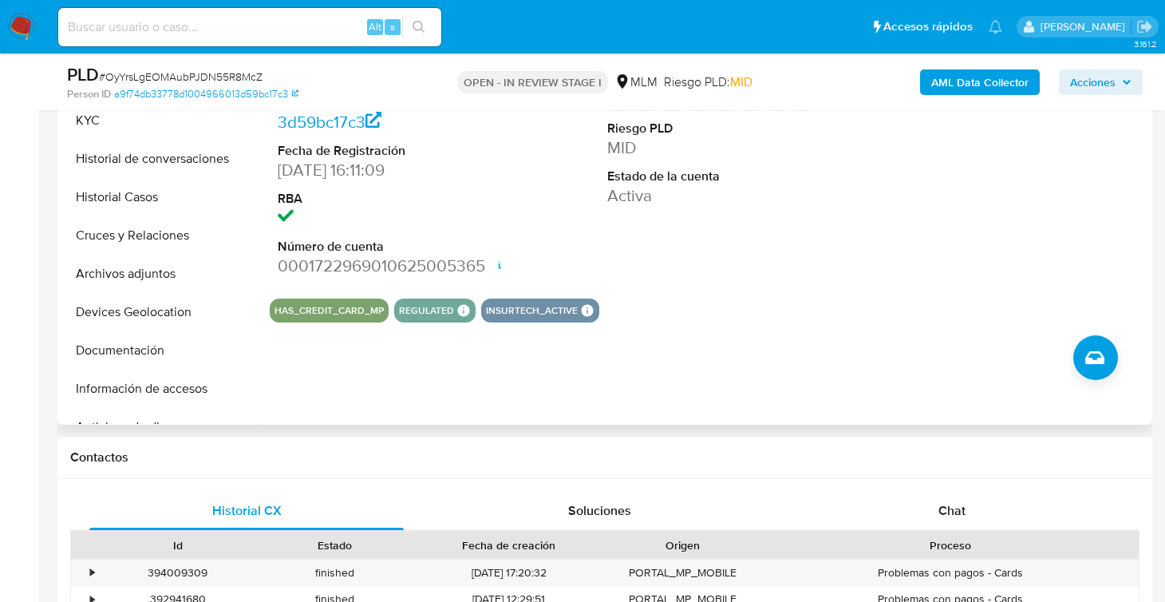
scroll to position [638, 0]
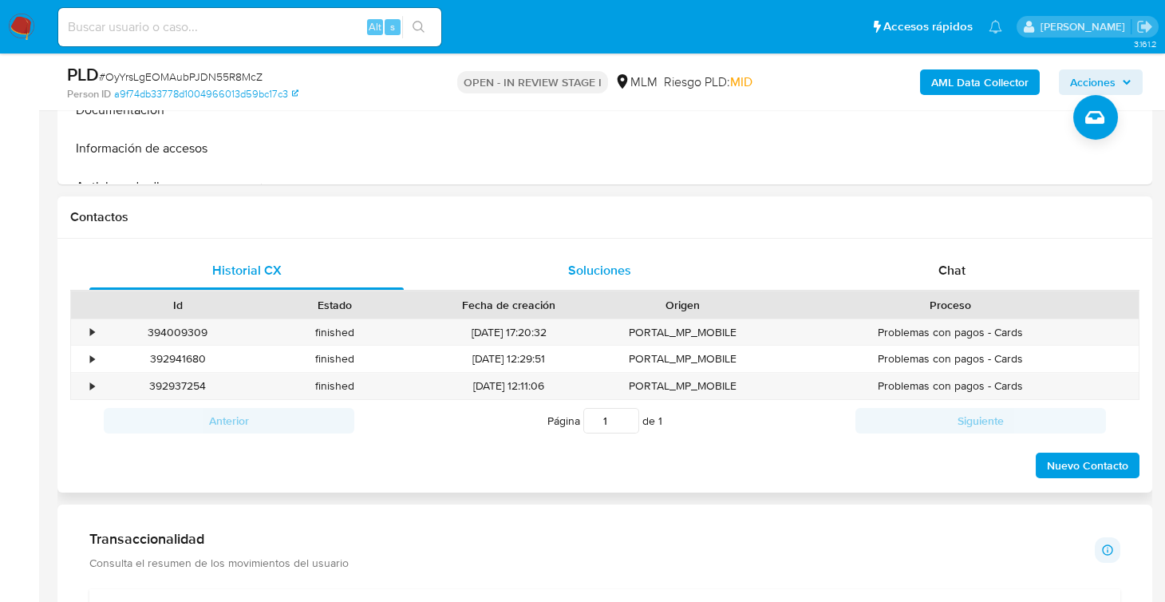
click at [584, 274] on span "Soluciones" at bounding box center [599, 270] width 63 height 18
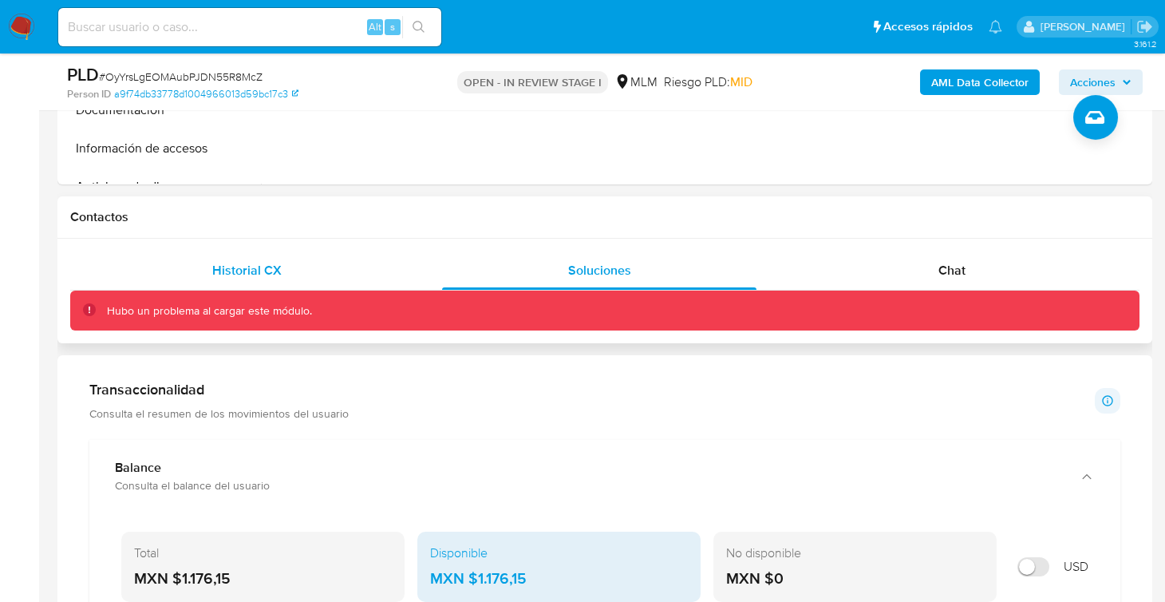
click at [266, 262] on span "Historial CX" at bounding box center [246, 270] width 69 height 18
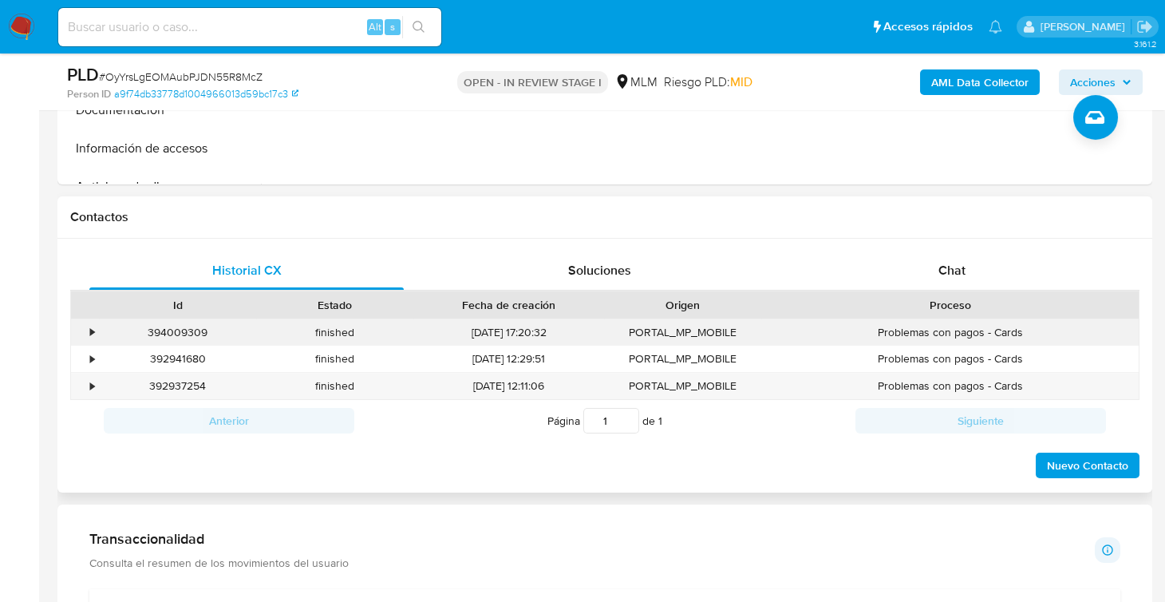
click at [231, 331] on div "394009309" at bounding box center [177, 332] width 157 height 26
click at [169, 336] on div "394009309" at bounding box center [177, 332] width 157 height 26
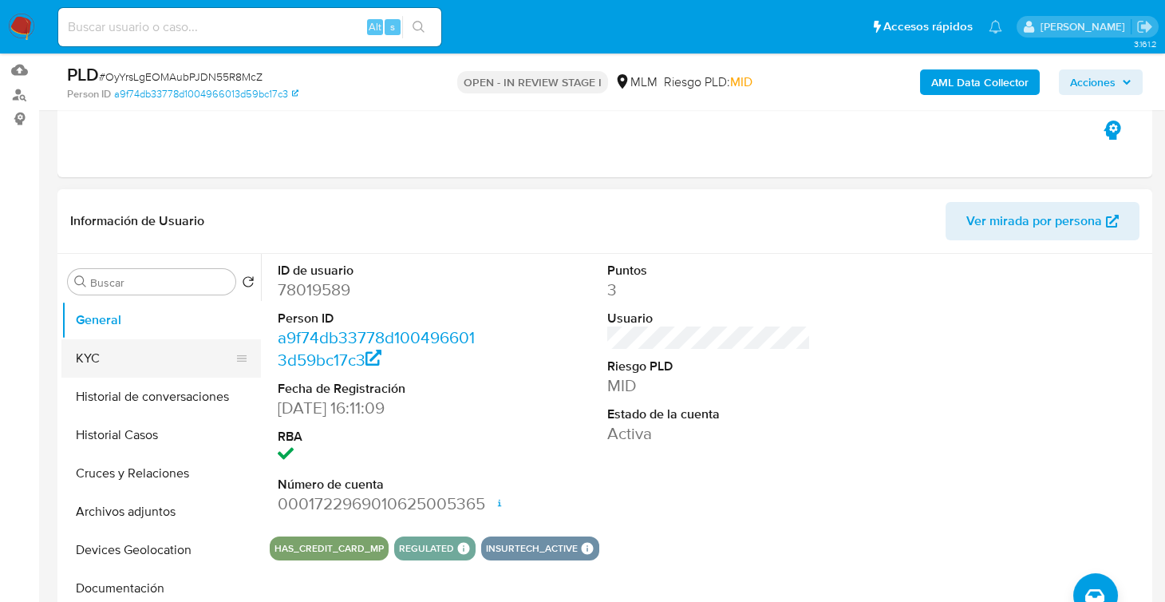
scroll to position [159, 0]
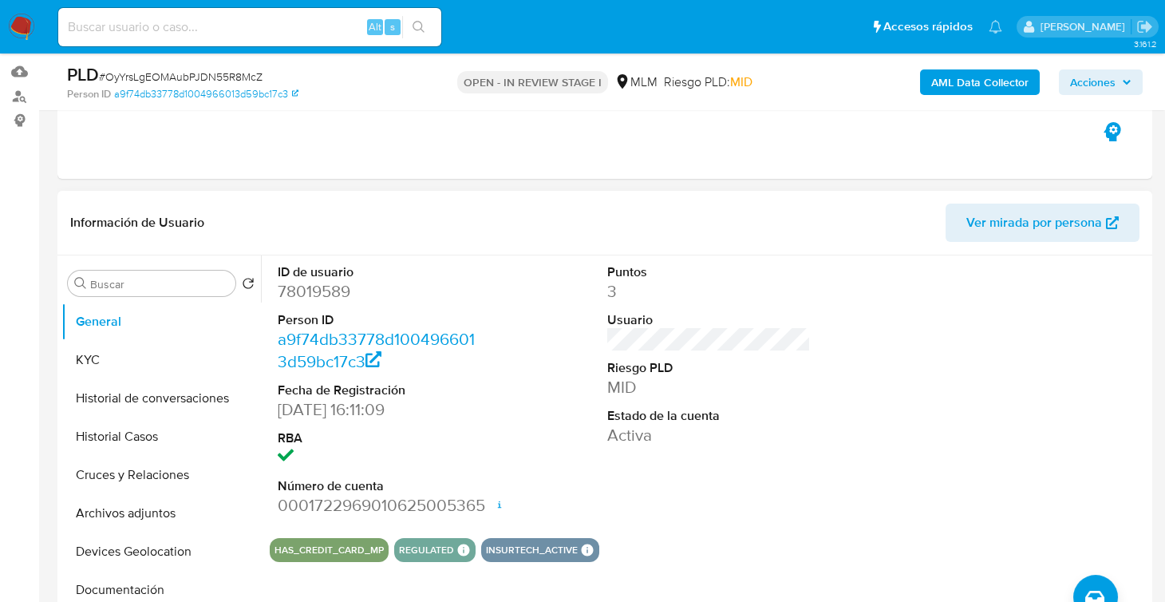
drag, startPoint x: 171, startPoint y: 405, endPoint x: 282, endPoint y: 406, distance: 111.7
click at [171, 405] on button "Historial de conversaciones" at bounding box center [160, 398] width 199 height 38
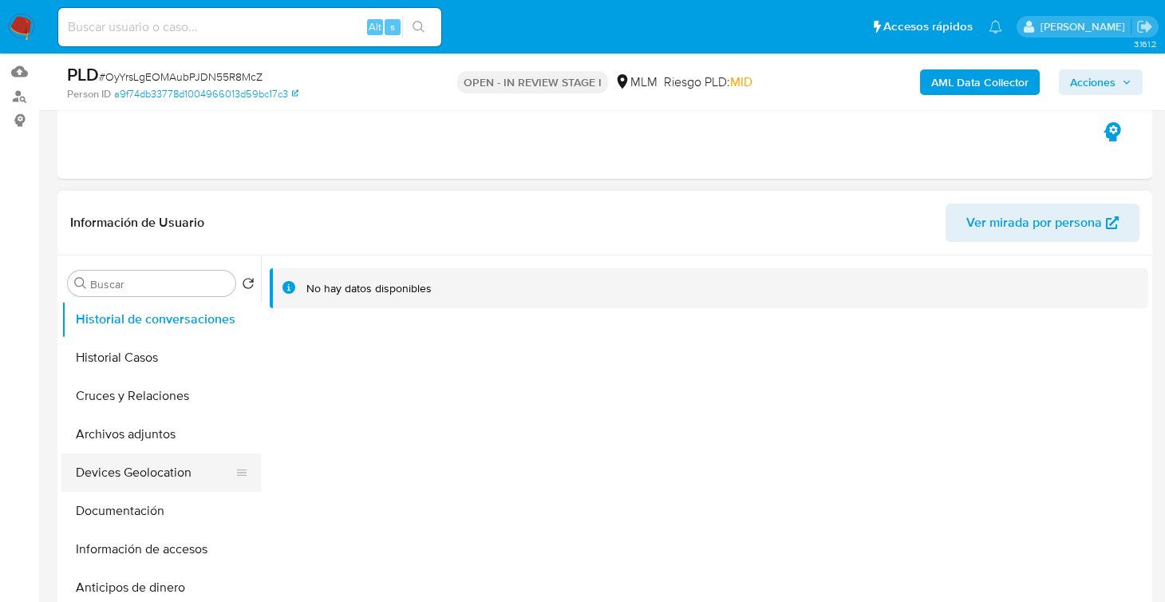
scroll to position [0, 0]
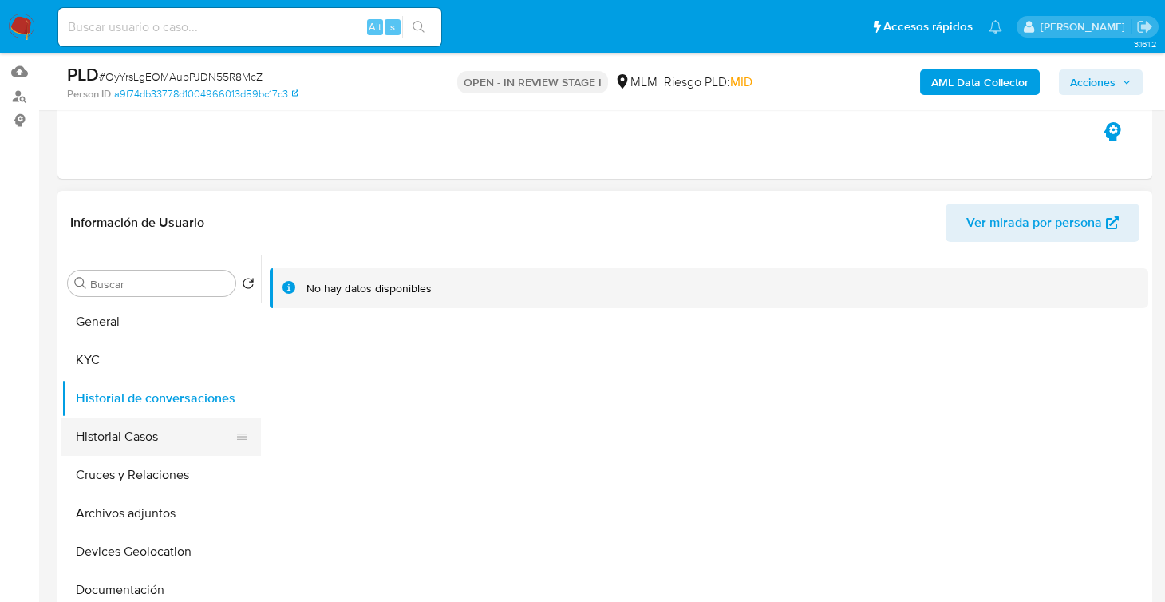
click at [134, 436] on button "Historial Casos" at bounding box center [154, 436] width 187 height 38
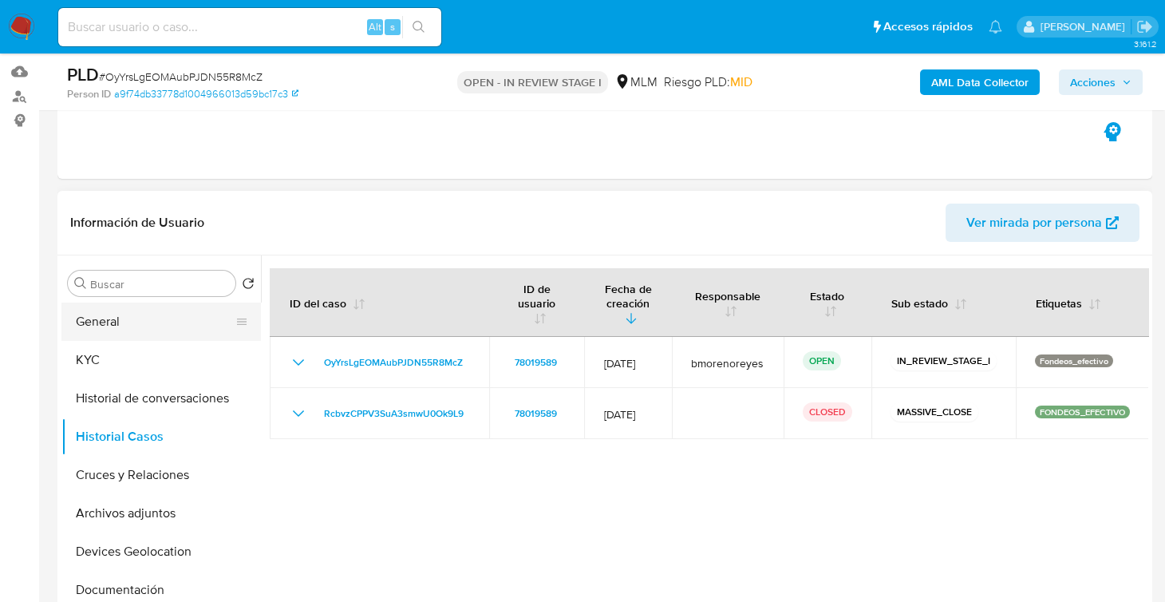
click at [114, 330] on button "General" at bounding box center [154, 321] width 187 height 38
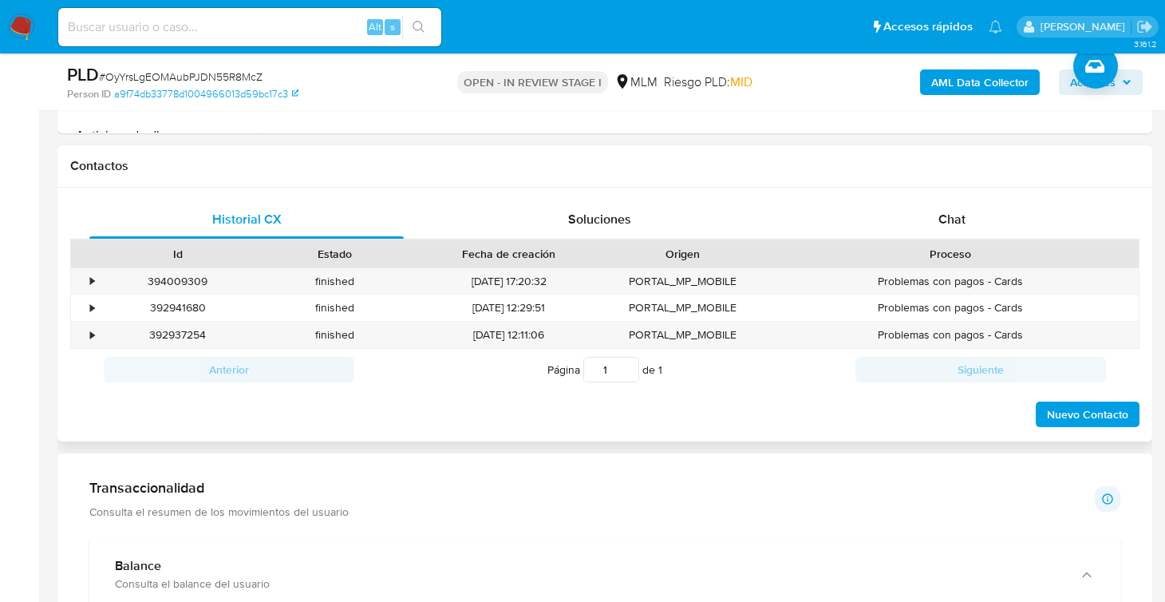
scroll to position [718, 0]
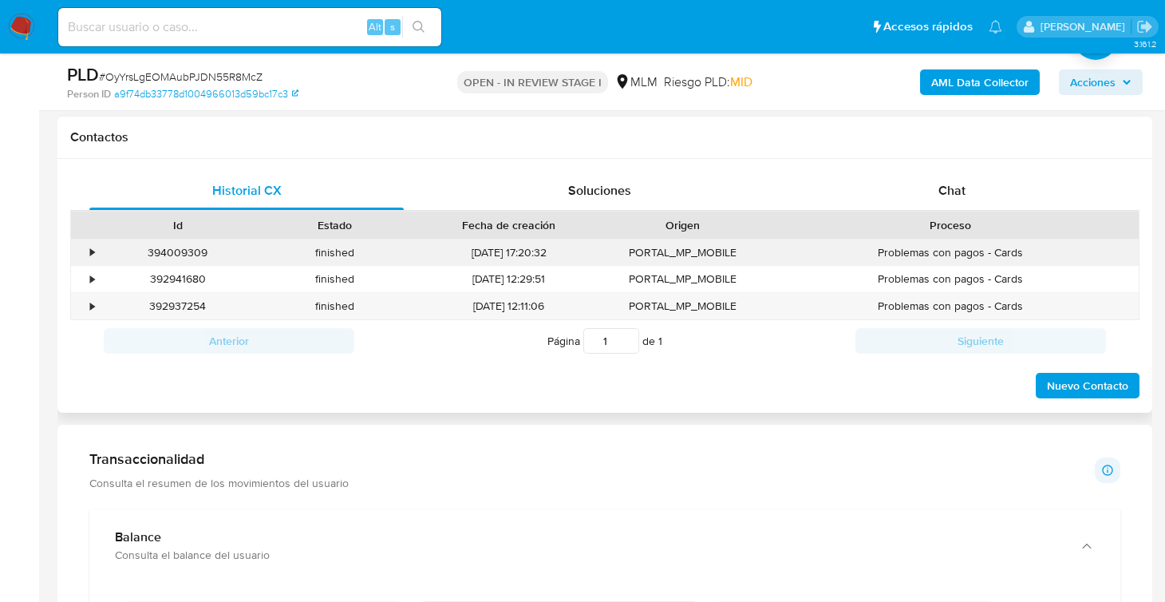
click at [180, 251] on div "394009309" at bounding box center [177, 252] width 157 height 26
click at [90, 251] on div "•" at bounding box center [92, 252] width 4 height 15
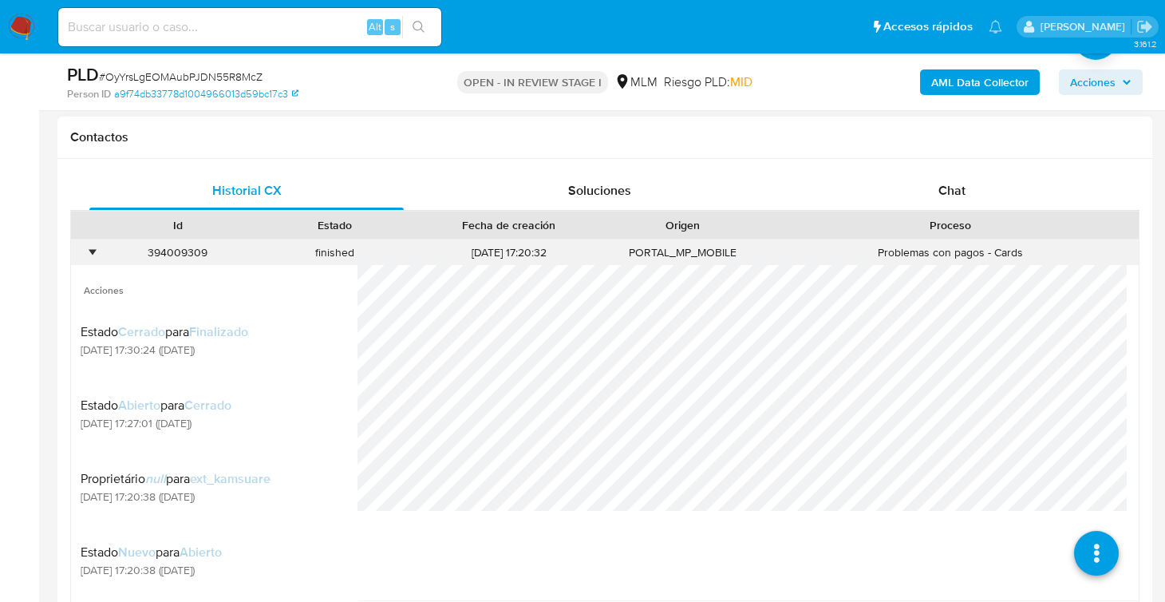
click at [947, 250] on div "Problemas con pagos - Cards" at bounding box center [949, 252] width 377 height 26
click at [92, 247] on div "•" at bounding box center [92, 252] width 4 height 15
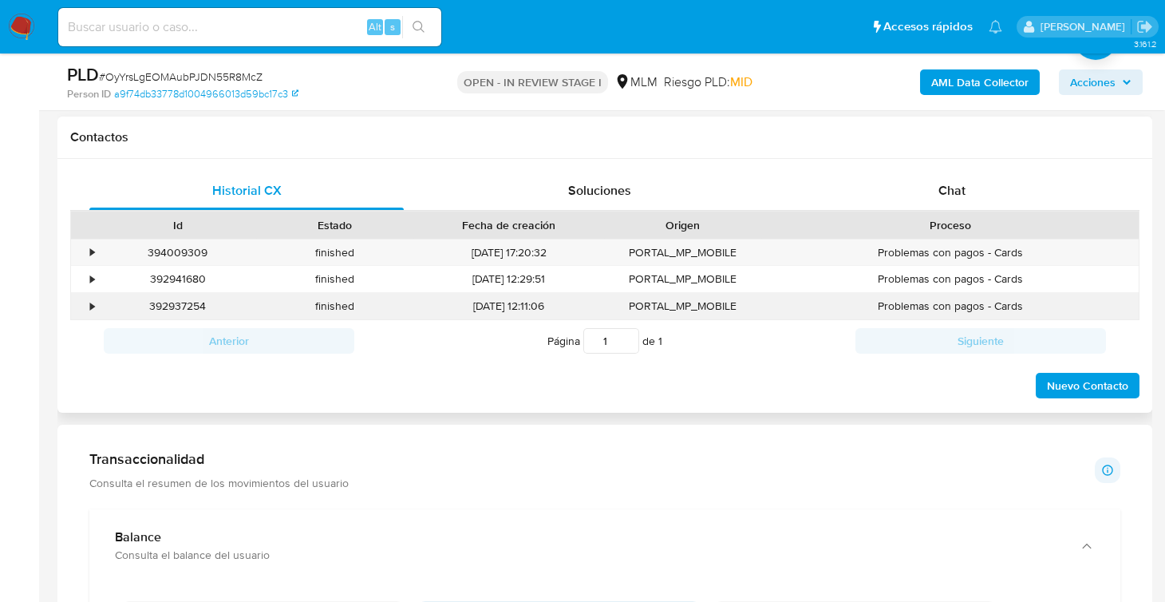
click at [91, 299] on div "•" at bounding box center [92, 305] width 4 height 15
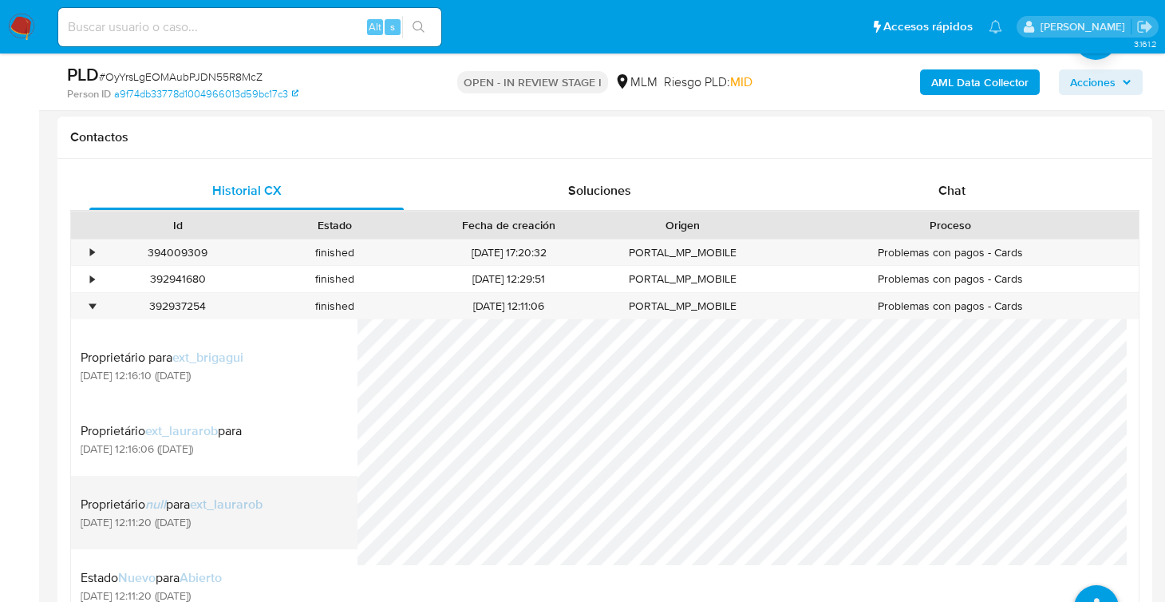
scroll to position [216, 0]
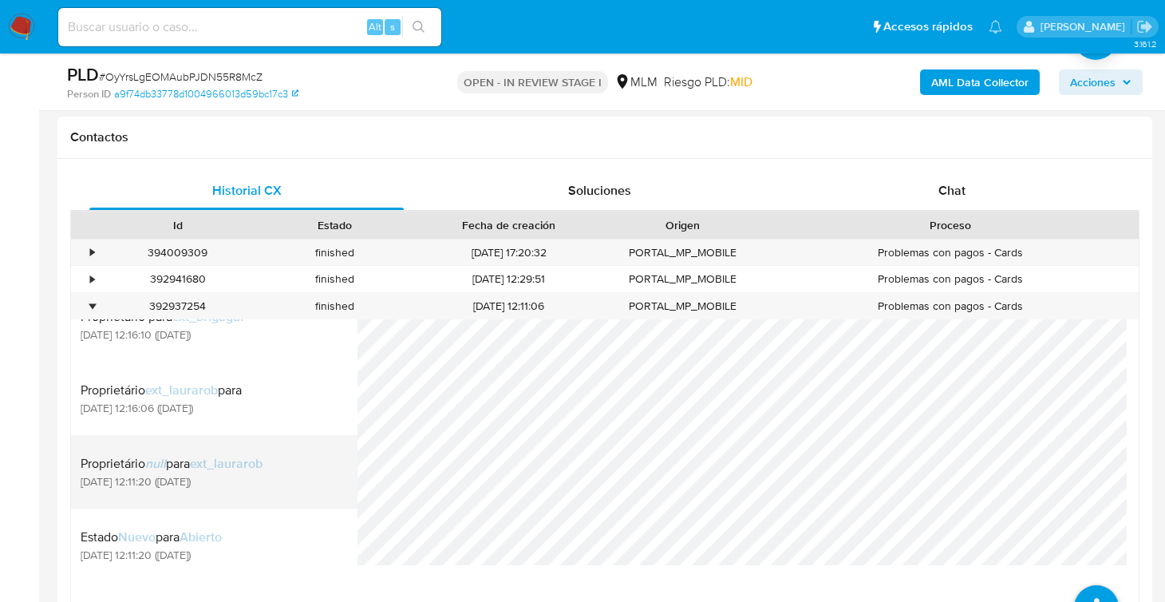
click at [273, 464] on div "Proprietário null para ext_laurarob 01/07/2025 12:11:20 (hace 3 meses)" at bounding box center [214, 471] width 267 height 54
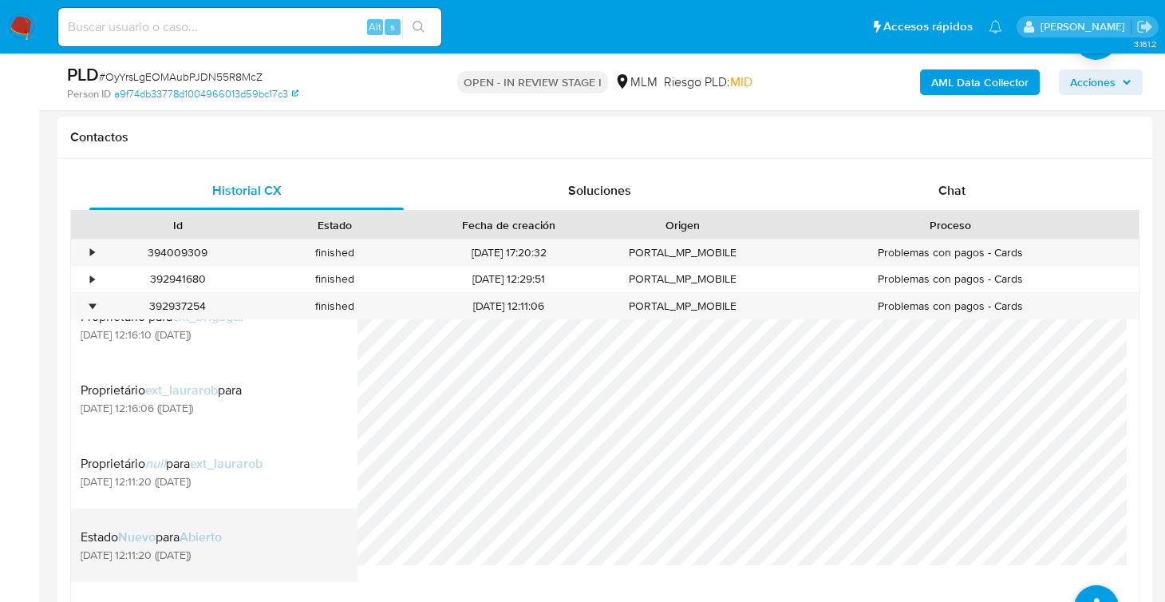
click at [255, 535] on div "Estado Nuevo para Abierto 01/07/2025 12:11:20 (hace 3 meses)" at bounding box center [214, 545] width 267 height 54
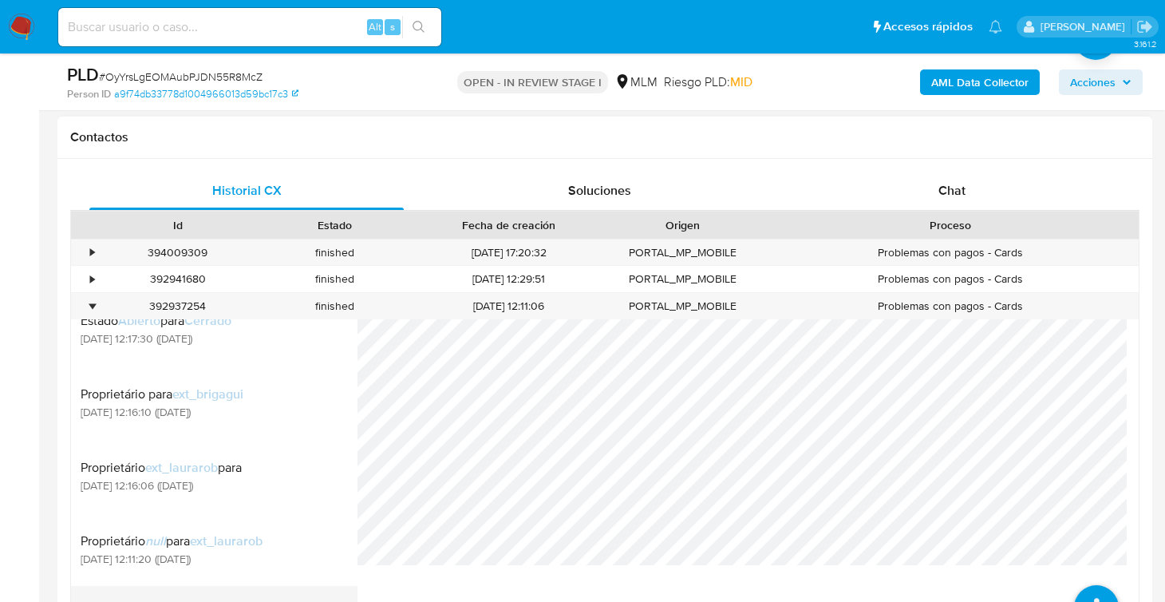
scroll to position [0, 0]
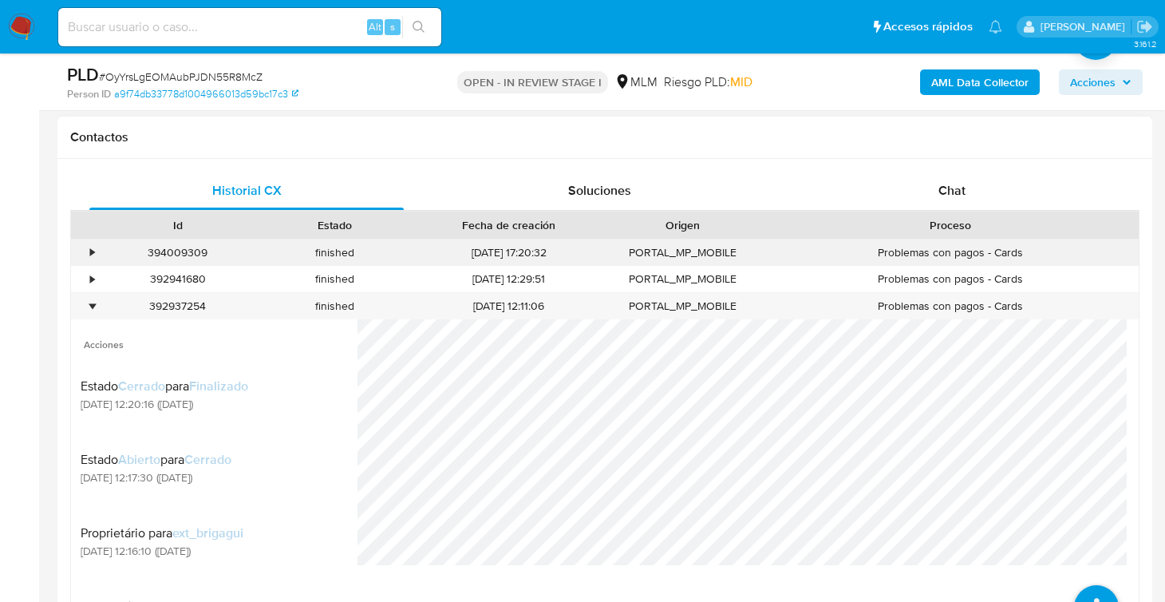
click at [83, 255] on div "•" at bounding box center [85, 252] width 28 height 26
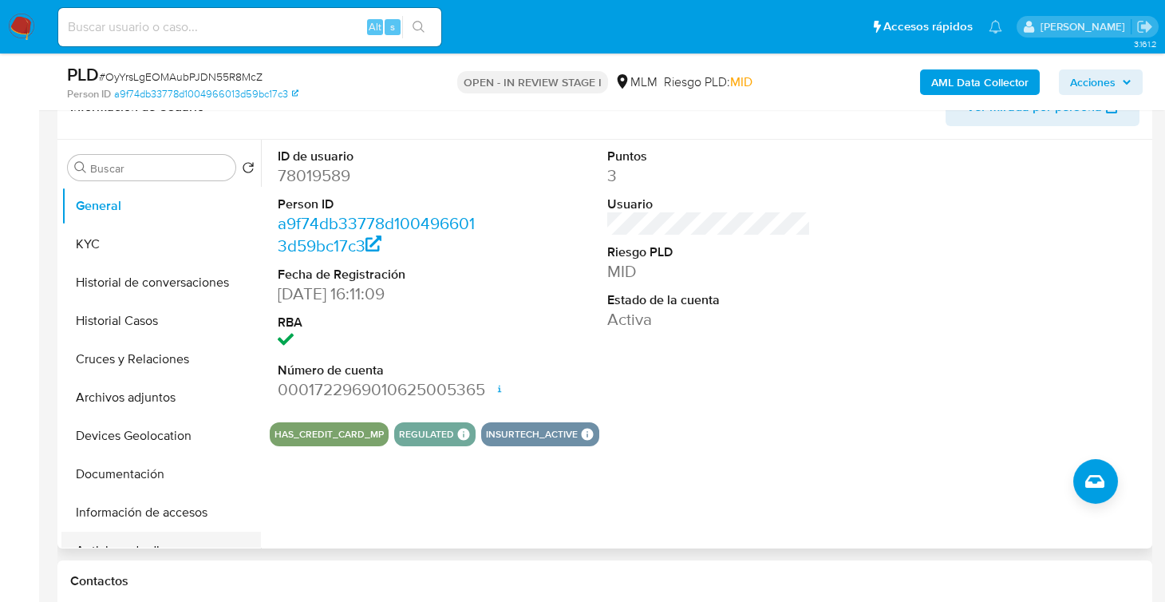
scroll to position [159, 0]
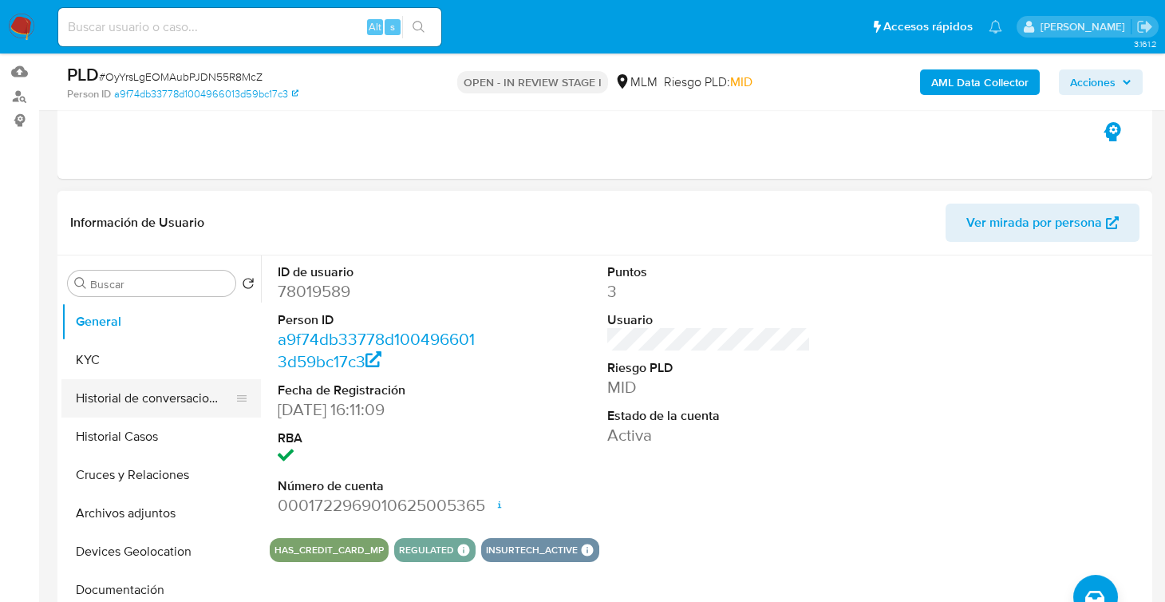
click at [149, 400] on button "Historial de conversaciones" at bounding box center [154, 398] width 187 height 38
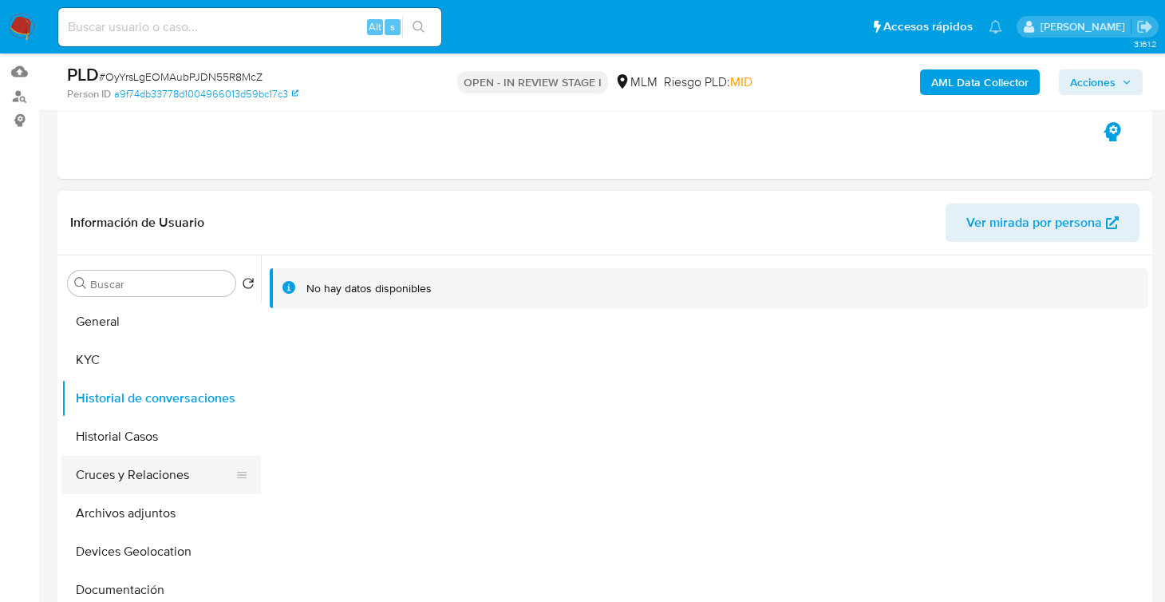
scroll to position [79, 0]
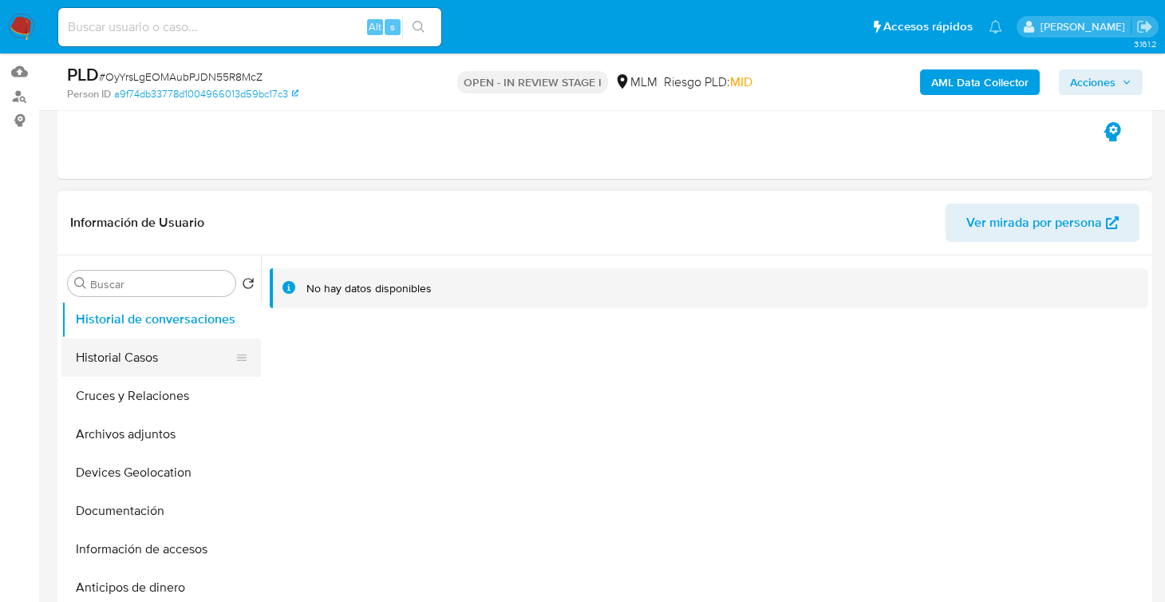
click at [126, 352] on button "Historial Casos" at bounding box center [154, 357] width 187 height 38
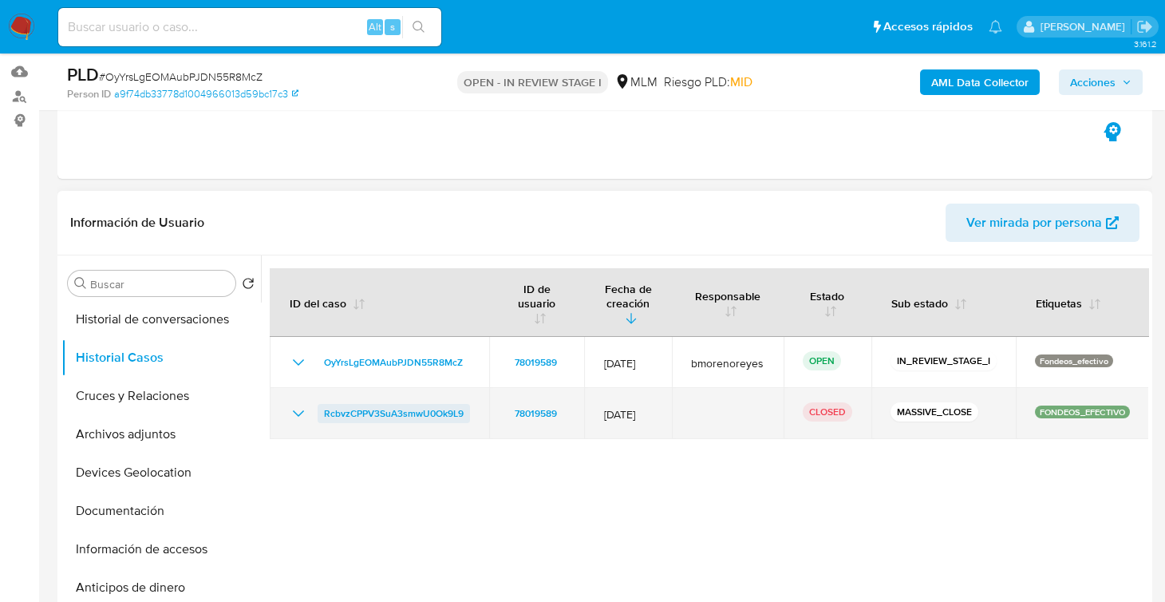
click at [409, 409] on span "RcbvzCPPV3SuA3smwU0Ok9L9" at bounding box center [394, 413] width 140 height 19
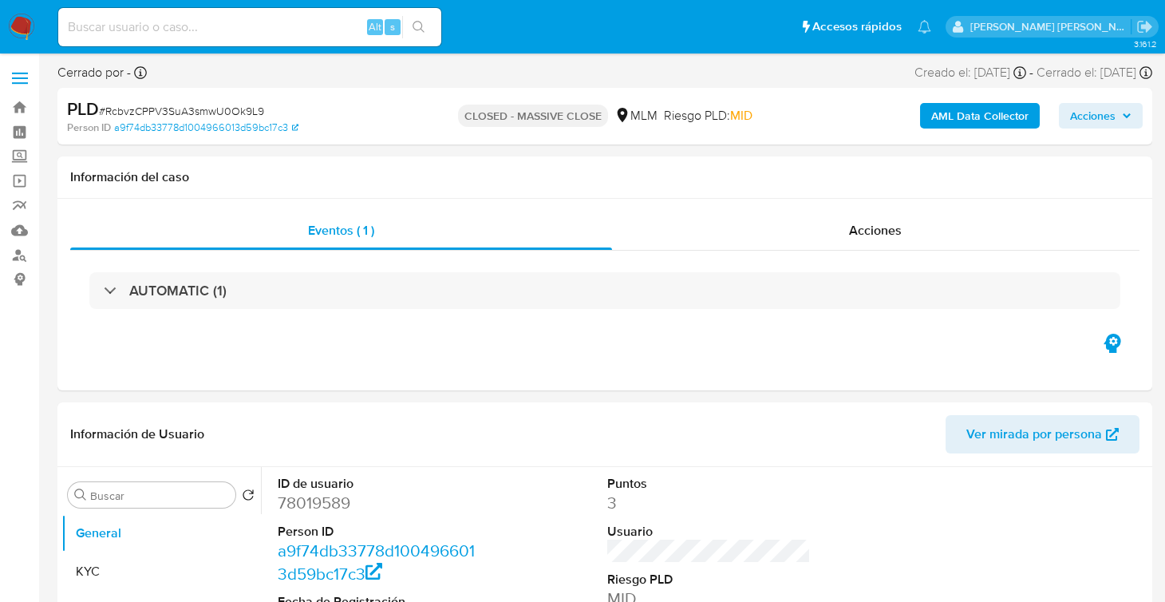
select select "10"
click at [849, 219] on div "Acciones" at bounding box center [876, 230] width 528 height 38
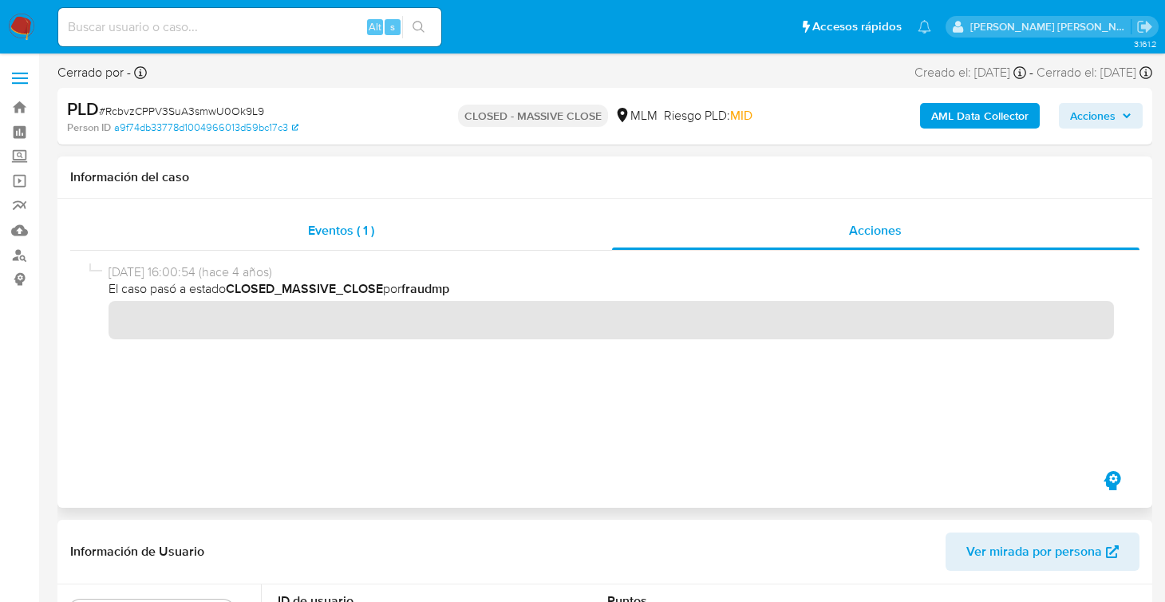
click at [365, 236] on span "Eventos ( 1 )" at bounding box center [341, 230] width 66 height 18
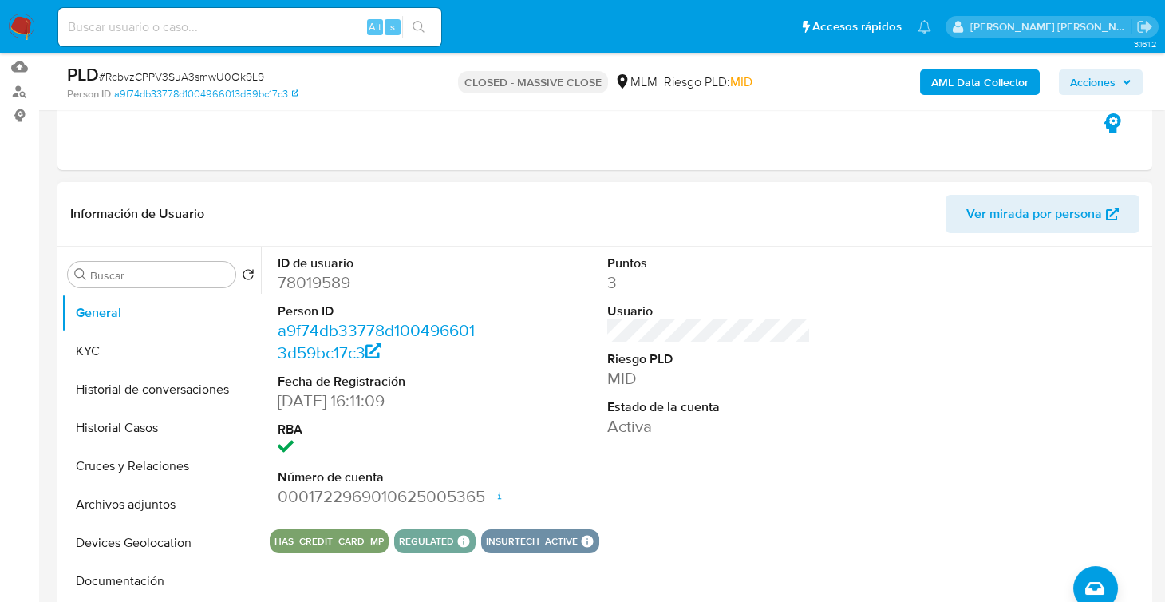
scroll to position [319, 0]
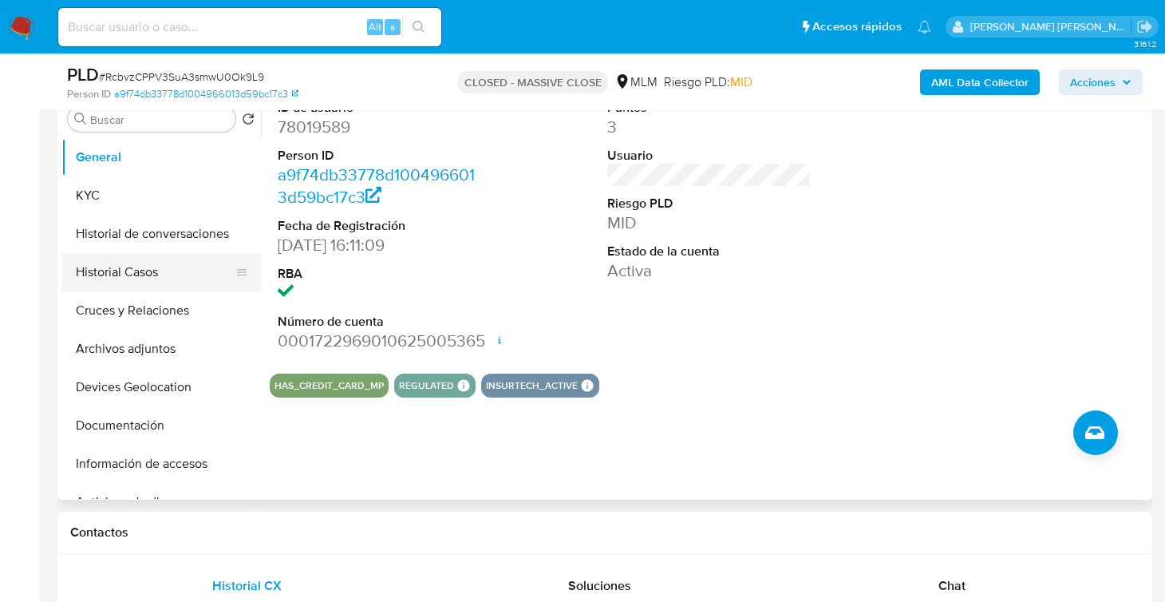
click at [129, 281] on button "Historial Casos" at bounding box center [154, 272] width 187 height 38
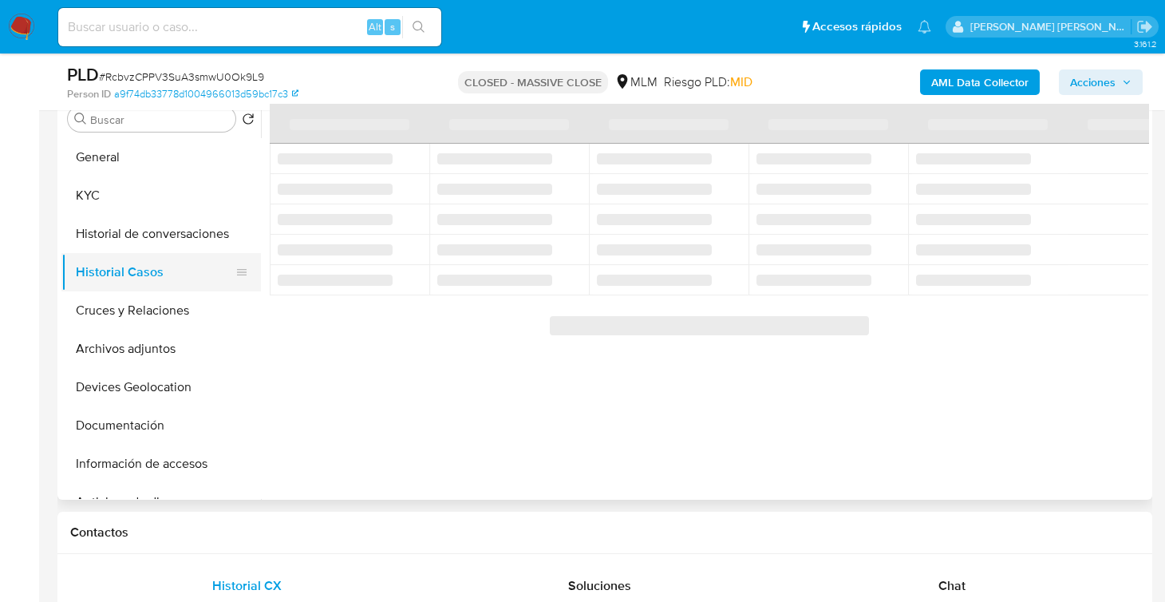
click at [120, 271] on button "Historial Casos" at bounding box center [154, 272] width 187 height 38
